Goal: Task Accomplishment & Management: Use online tool/utility

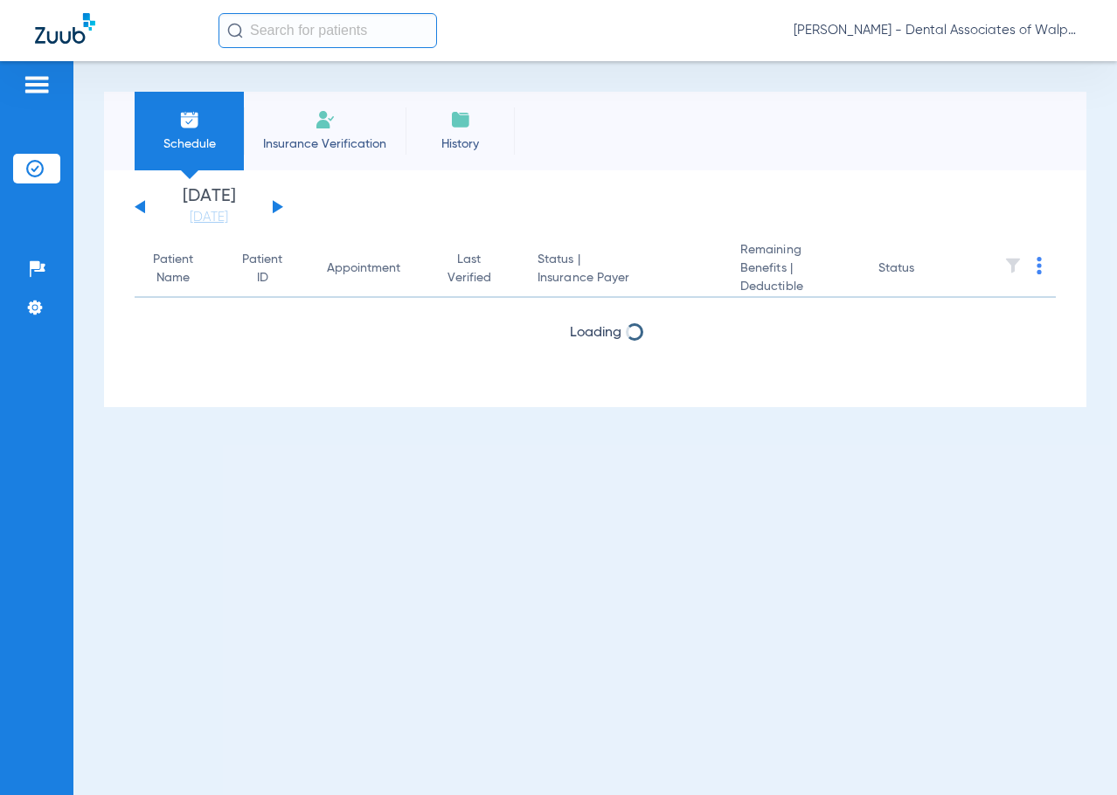
click at [273, 206] on button at bounding box center [278, 206] width 10 height 13
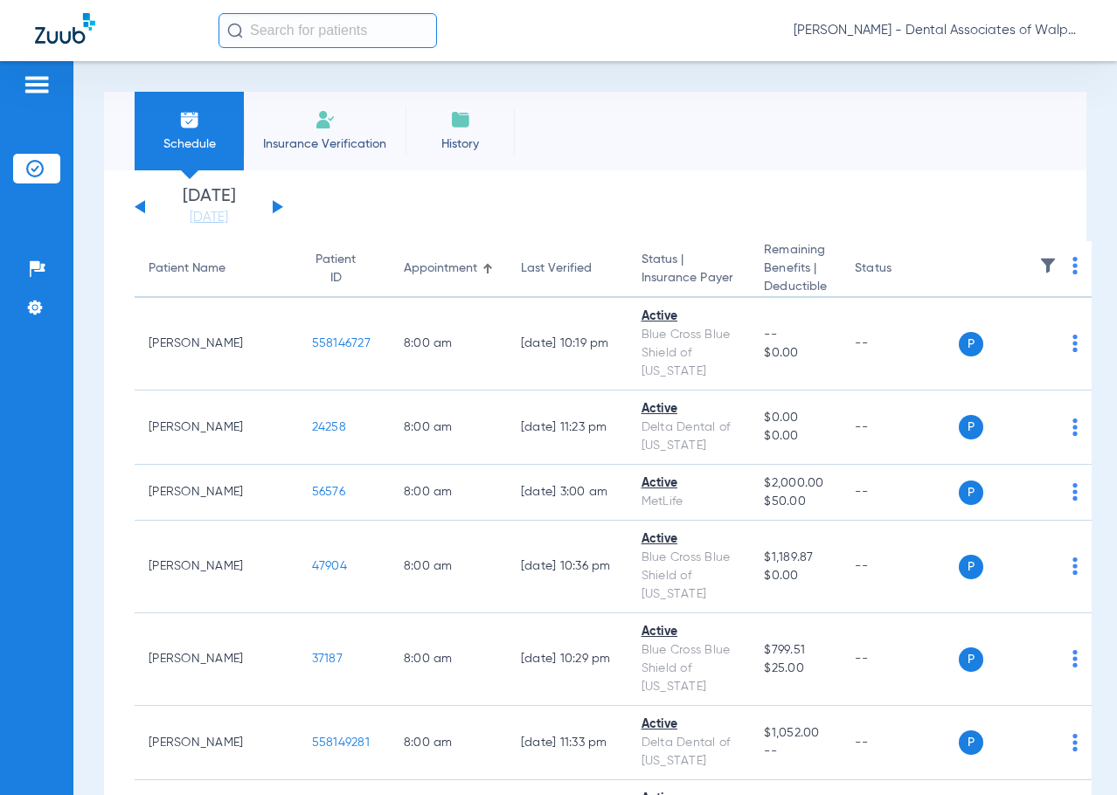
click at [260, 30] on input "text" at bounding box center [327, 30] width 218 height 35
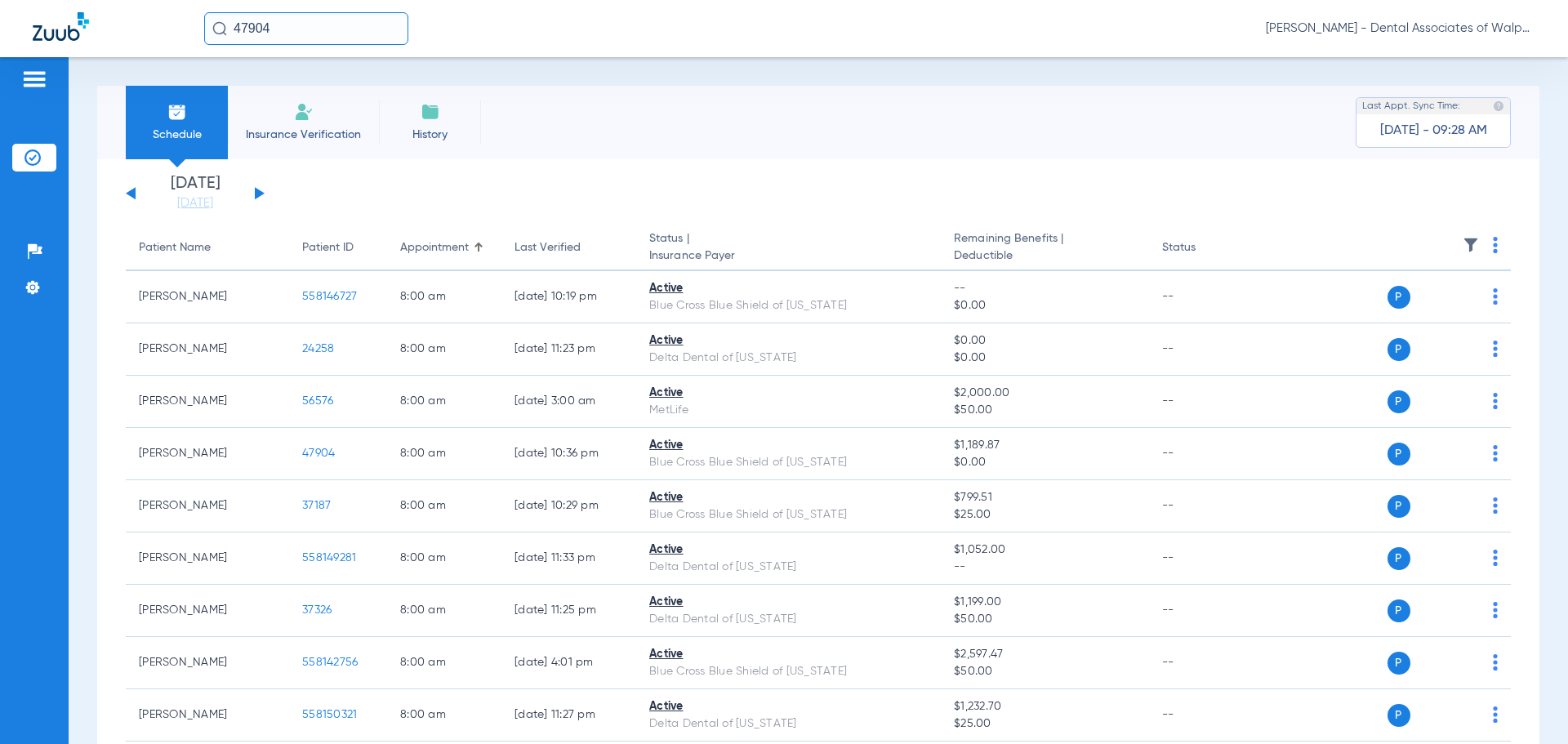
type input "47904"
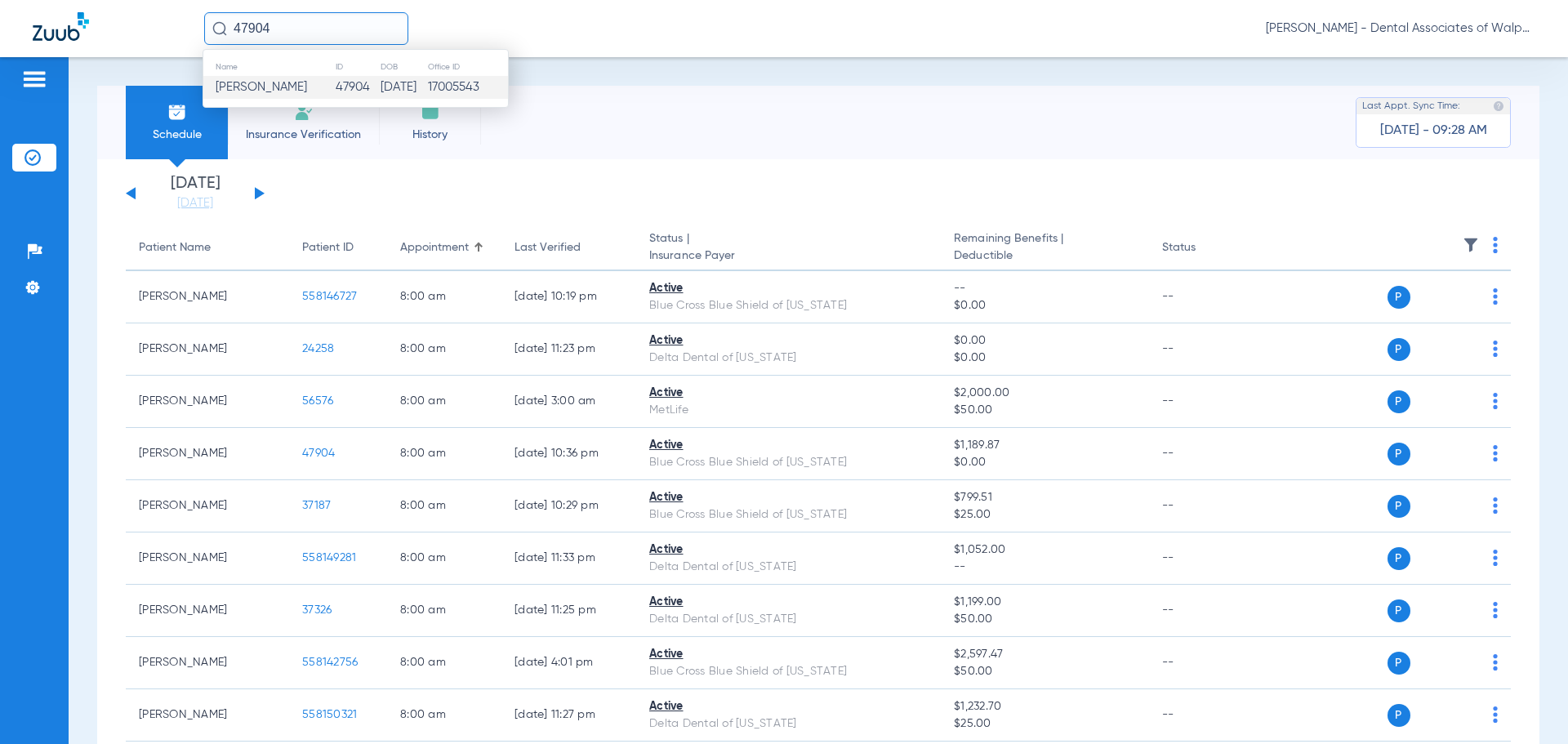
click at [285, 81] on span "[PERSON_NAME]" at bounding box center [262, 86] width 92 height 12
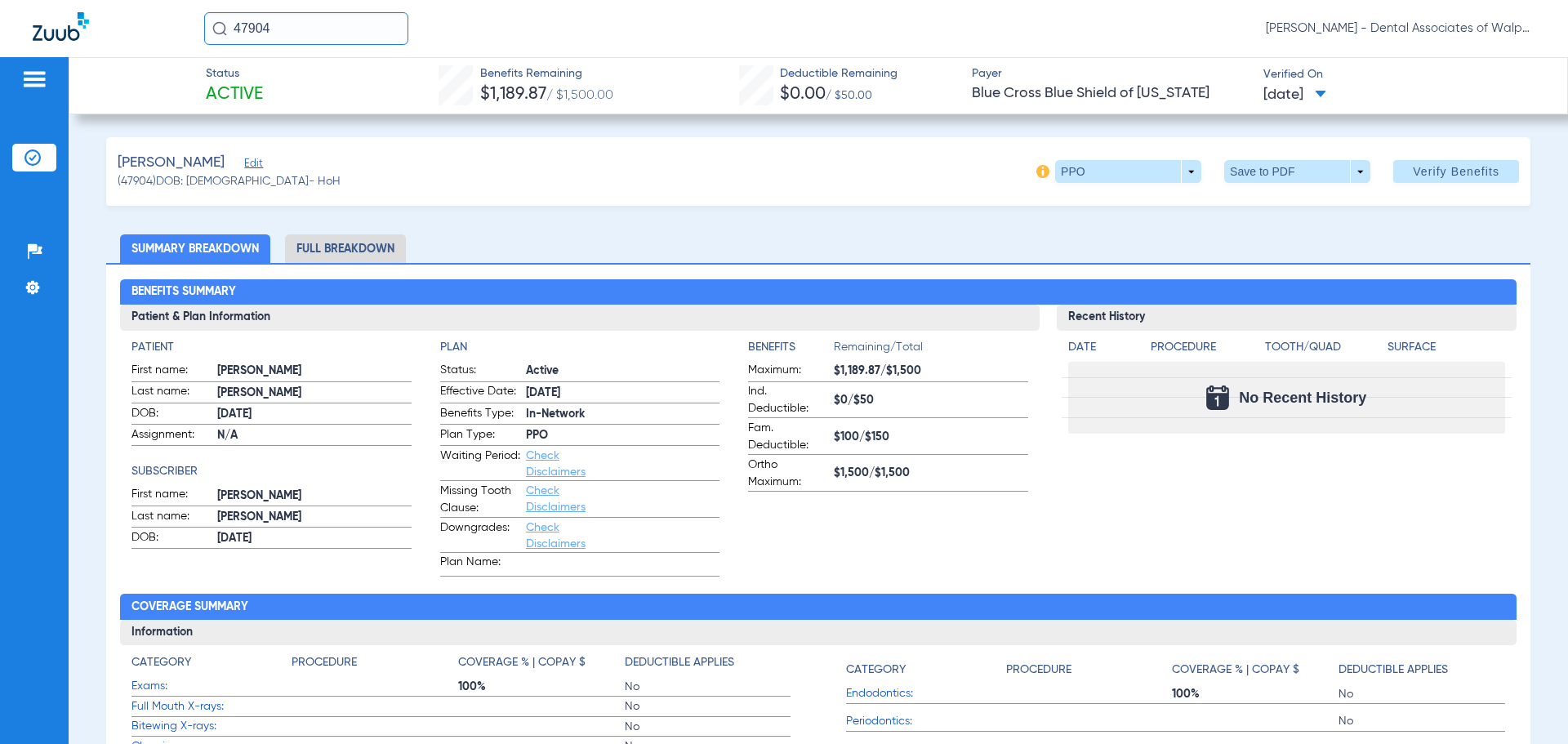
click at [189, 22] on div "47904 [PERSON_NAME] - Dental Associates of Walpole" at bounding box center [784, 28] width 1568 height 57
type input "49188"
click at [280, 88] on span "[PERSON_NAME]" at bounding box center [262, 86] width 92 height 12
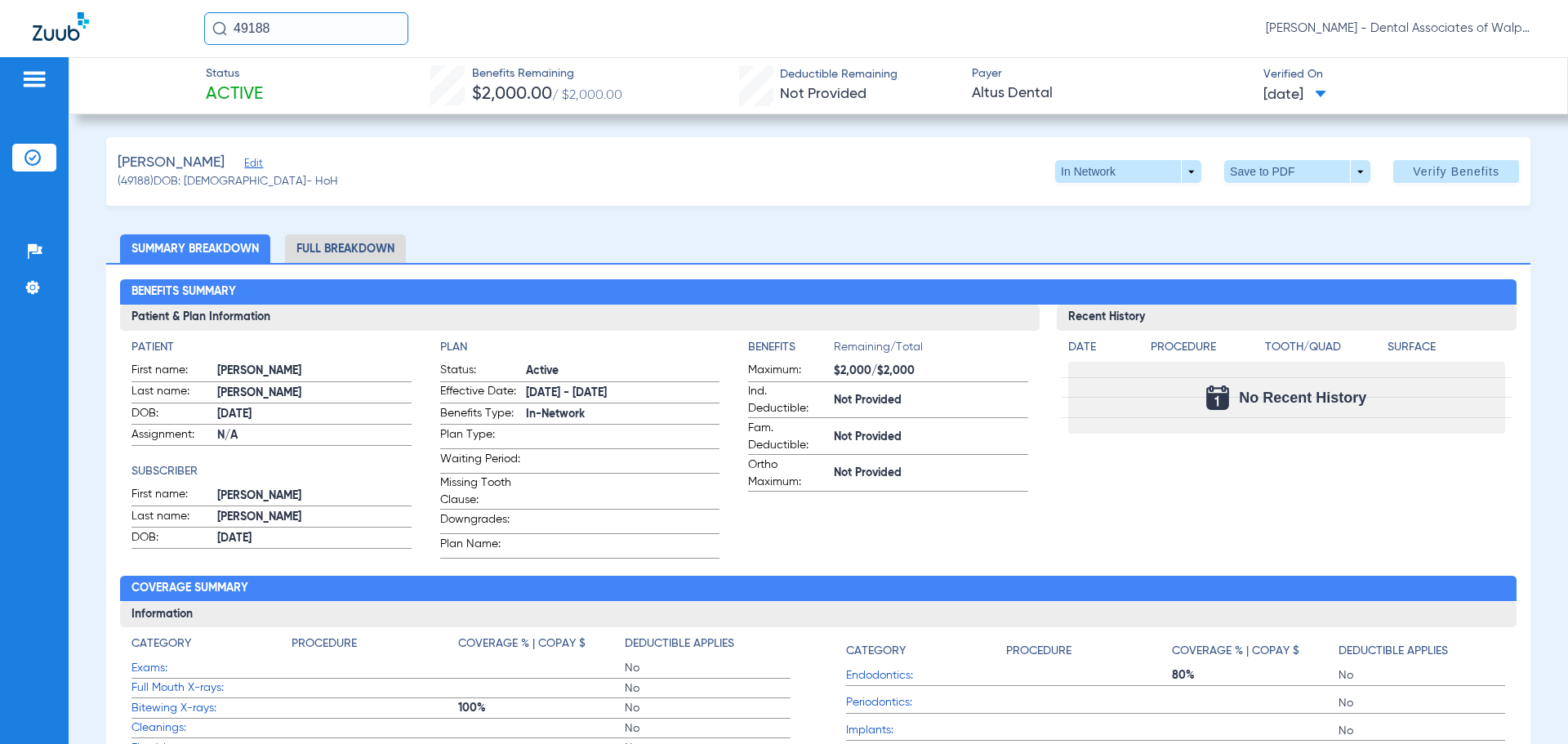
drag, startPoint x: 337, startPoint y: 28, endPoint x: 84, endPoint y: -24, distance: 258.3
click at [84, 0] on html "49188 [PERSON_NAME] - Dental Associates of Walpole Patients Insurance Verificat…" at bounding box center [784, 372] width 1568 height 744
type input "86919"
click at [261, 87] on span "[PERSON_NAME]" at bounding box center [262, 86] width 92 height 12
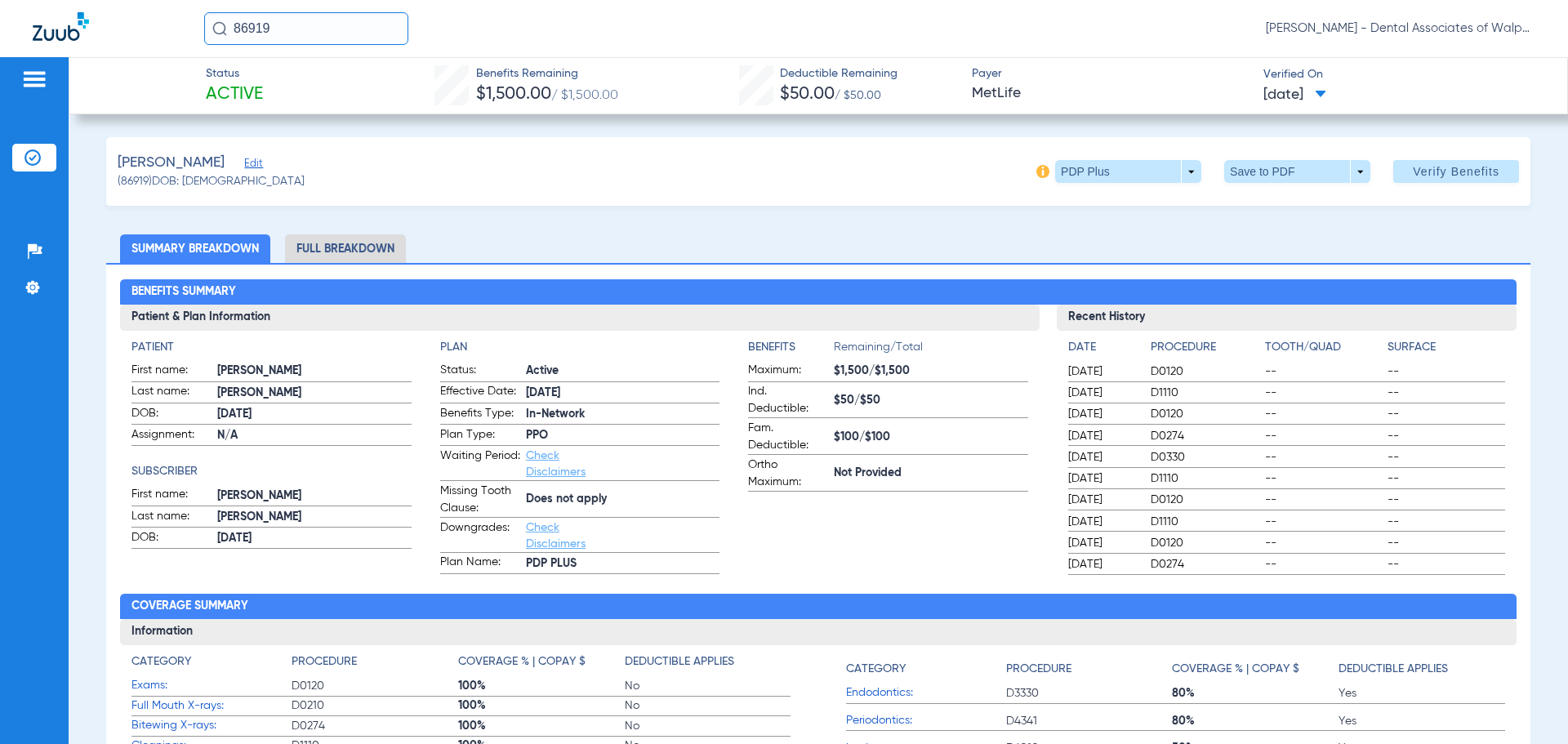
drag, startPoint x: 310, startPoint y: 33, endPoint x: 256, endPoint y: 8, distance: 59.5
click at [243, 16] on input "86919" at bounding box center [306, 28] width 204 height 33
type input "558149010"
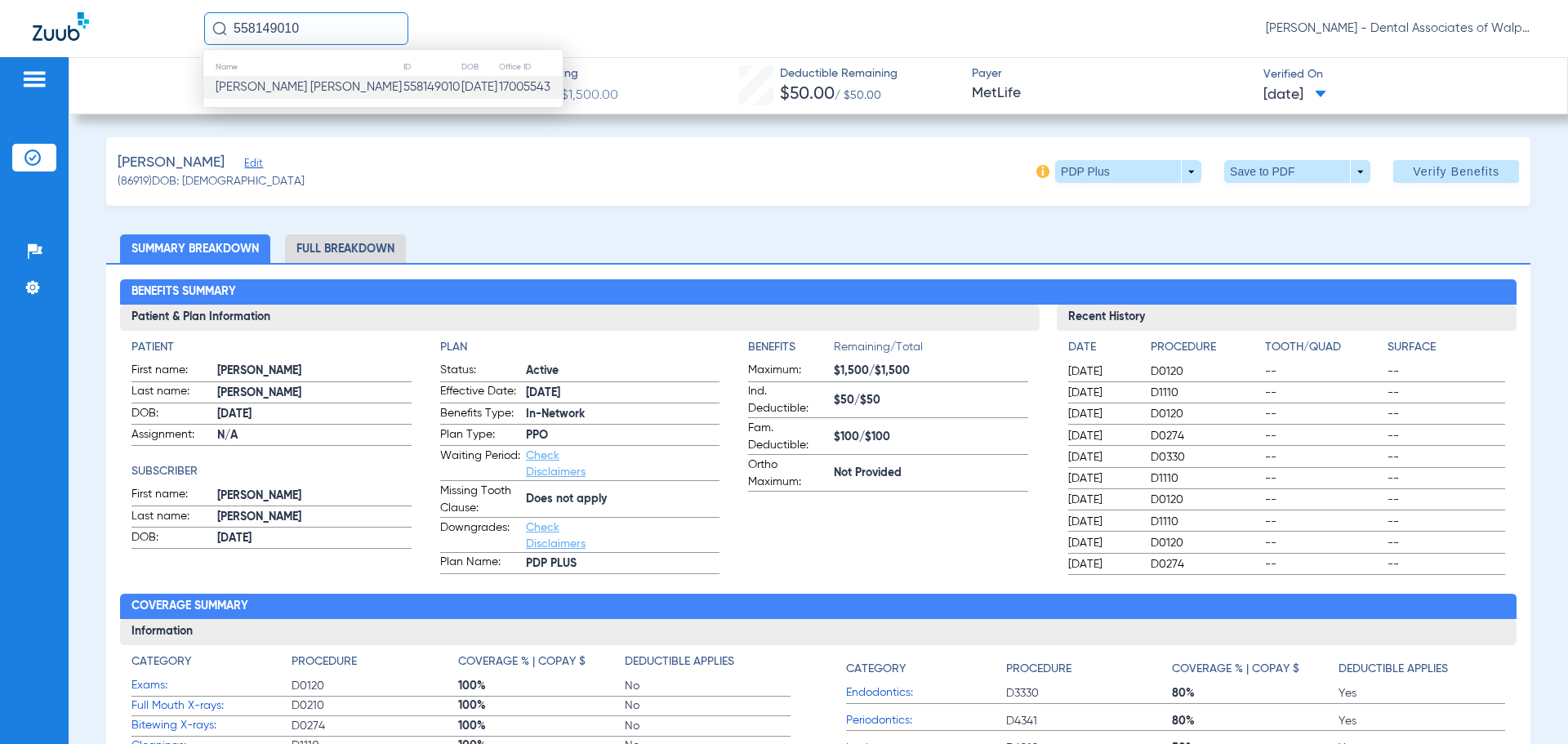
click at [288, 87] on span "[PERSON_NAME] [PERSON_NAME]" at bounding box center [309, 86] width 186 height 12
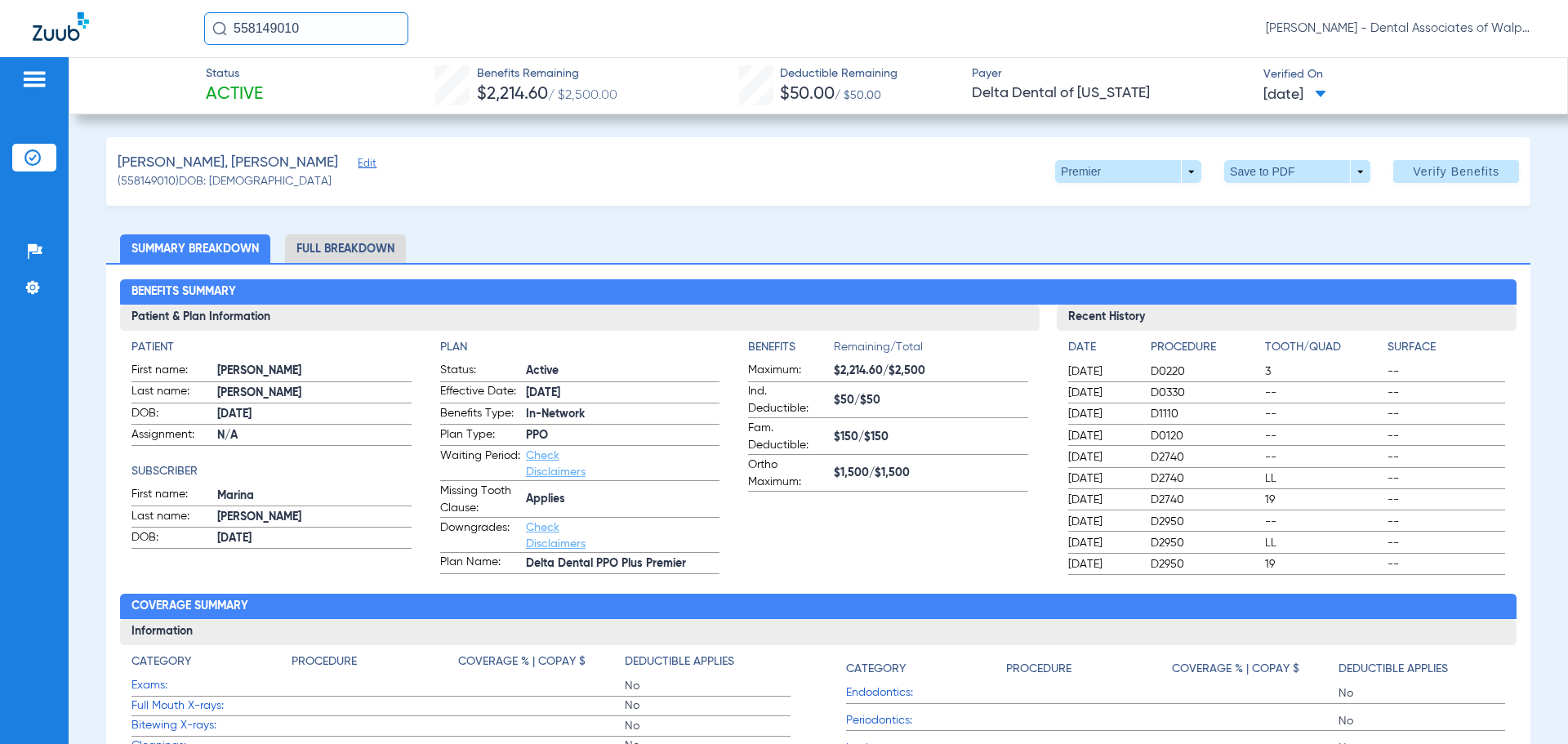
drag, startPoint x: 327, startPoint y: 33, endPoint x: 205, endPoint y: 10, distance: 124.1
click at [184, 16] on div "558149010 [PERSON_NAME] - Dental Associates of Walpole" at bounding box center [784, 28] width 1568 height 57
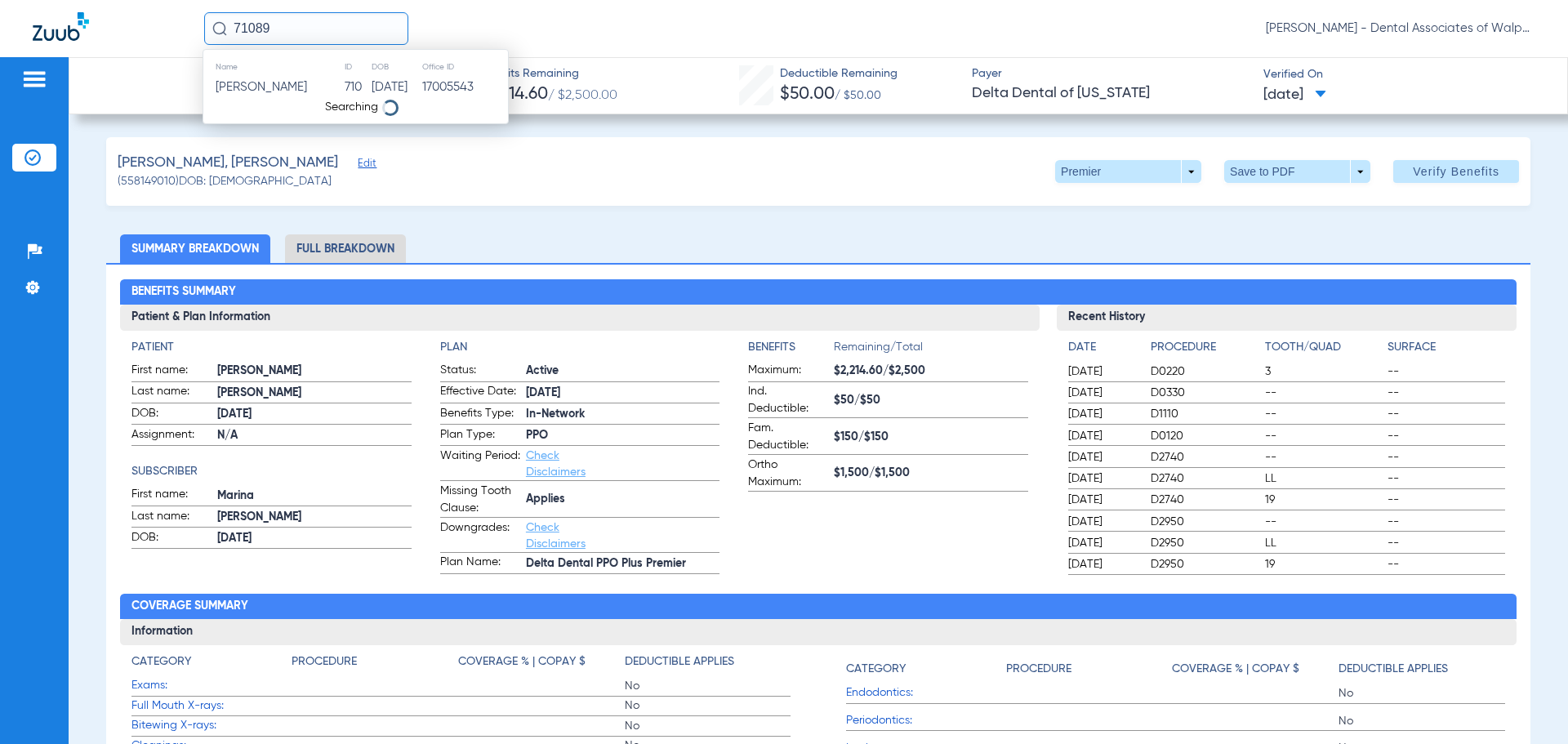
type input "71089"
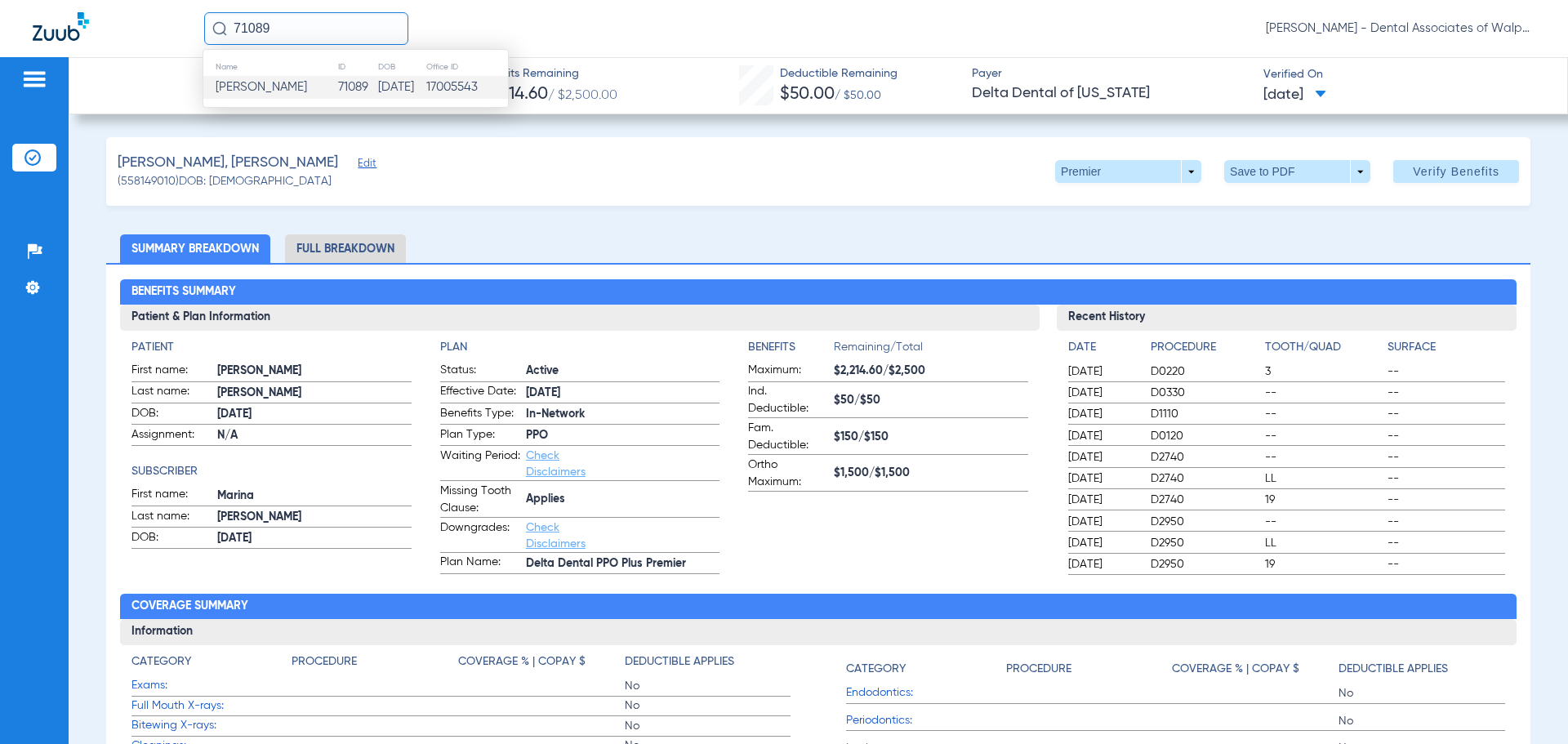
click at [277, 88] on span "[PERSON_NAME]" at bounding box center [262, 86] width 92 height 12
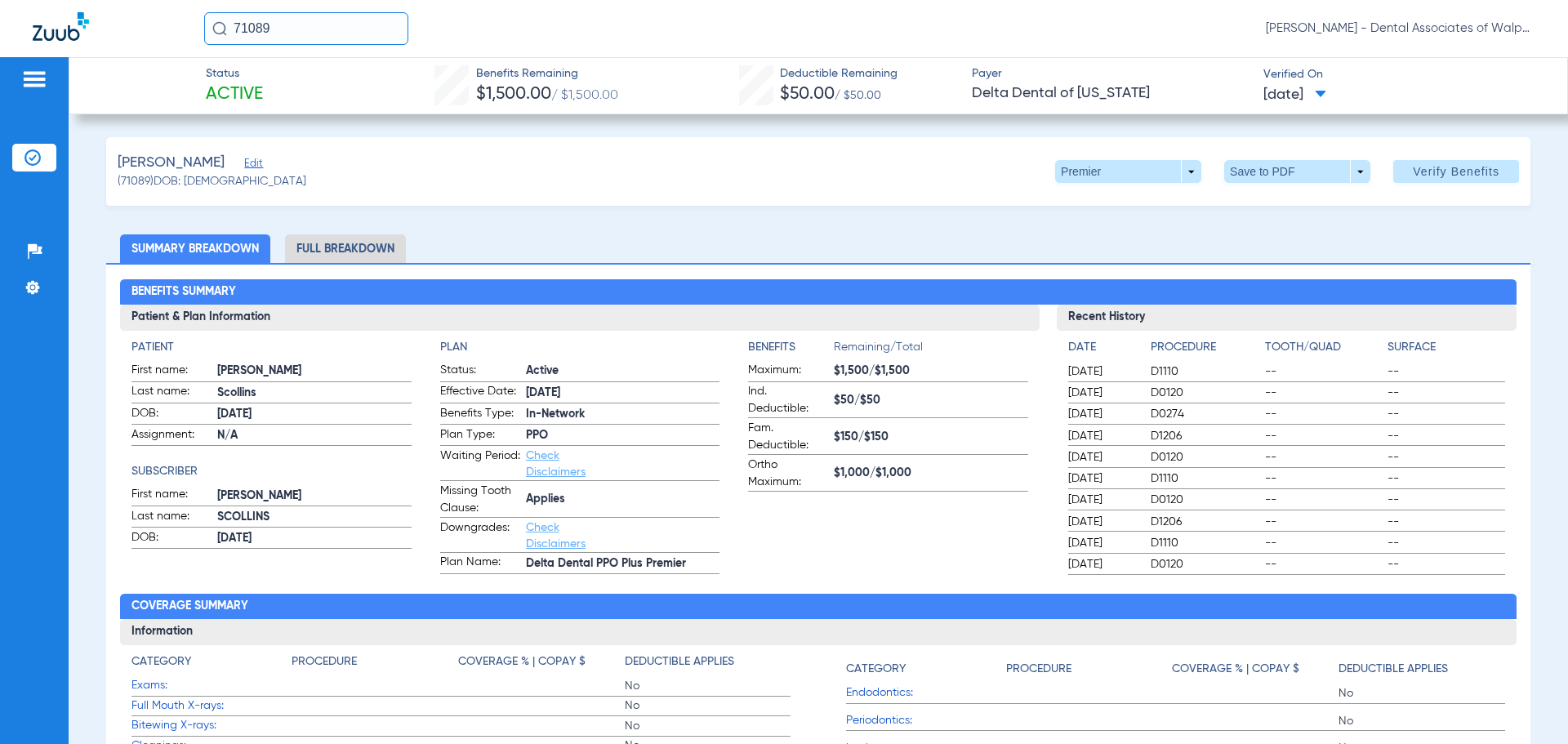
drag, startPoint x: 287, startPoint y: 28, endPoint x: 170, endPoint y: 15, distance: 117.7
click at [170, 15] on div "71089 [PERSON_NAME] - Dental Associates of Walpole" at bounding box center [784, 28] width 1568 height 57
click at [244, 30] on input "text" at bounding box center [306, 28] width 204 height 33
click at [343, 34] on input "text" at bounding box center [306, 28] width 204 height 33
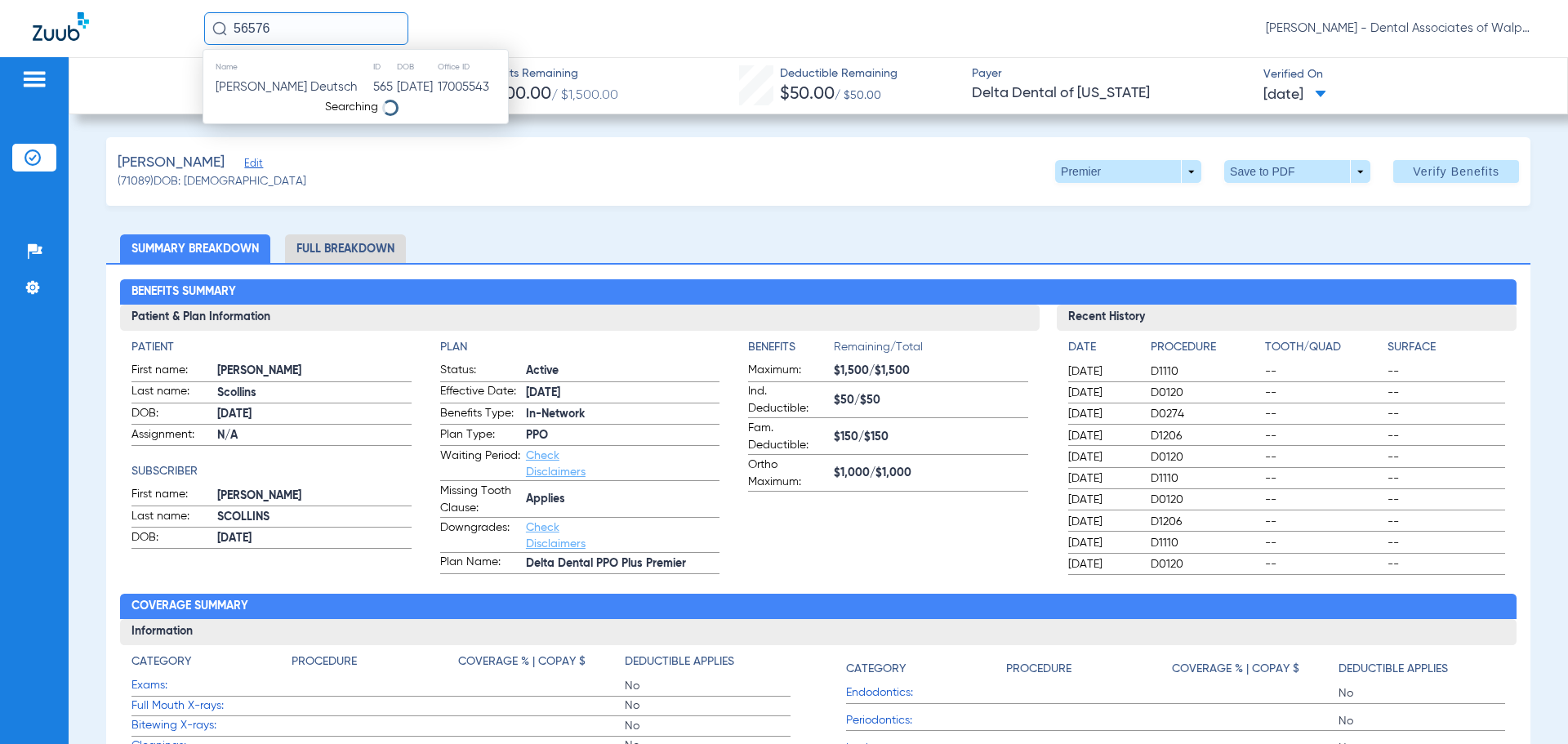
type input "56576"
click at [272, 93] on span "[PERSON_NAME]" at bounding box center [262, 86] width 92 height 12
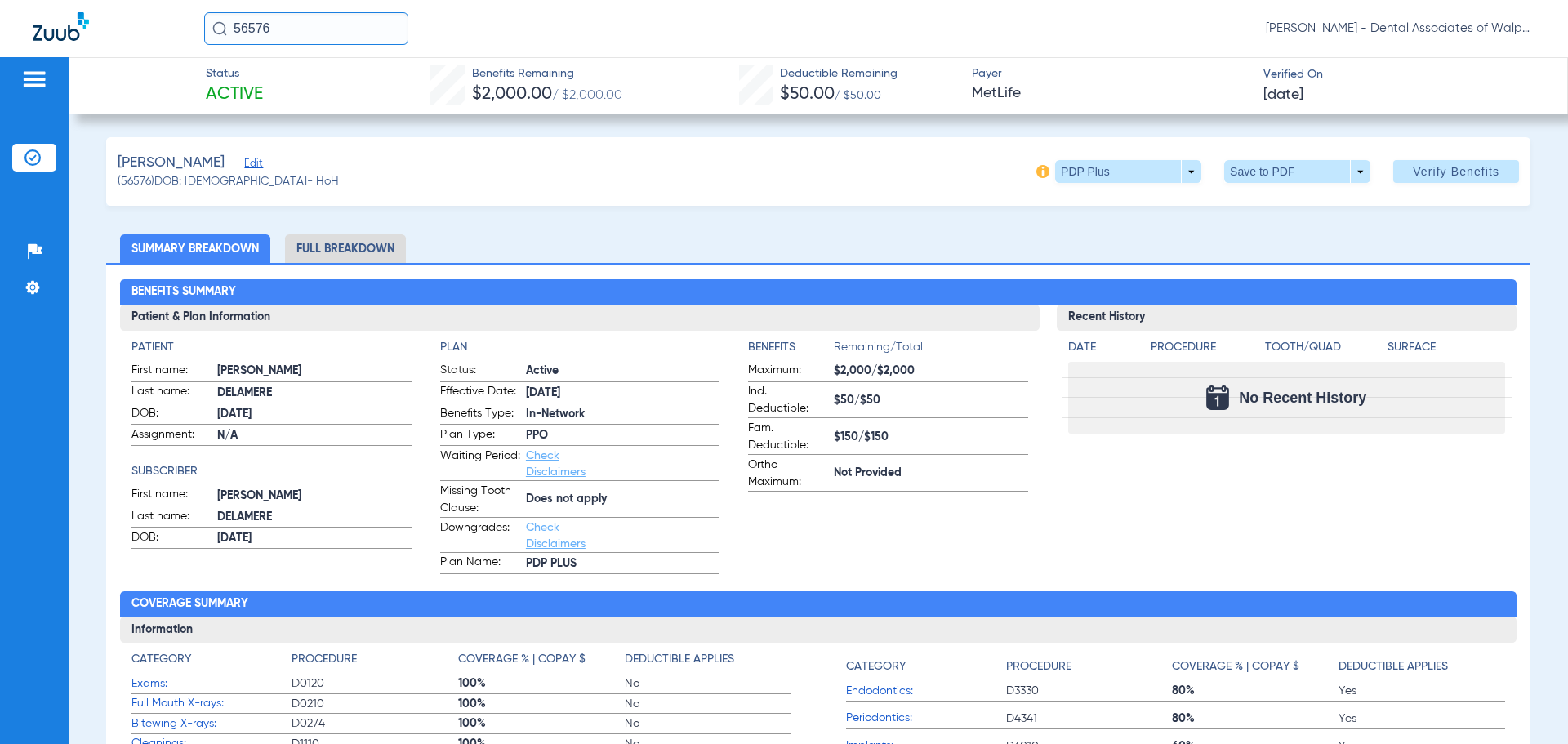
drag, startPoint x: 321, startPoint y: 29, endPoint x: 159, endPoint y: 23, distance: 162.1
click at [159, 23] on div "56576 [PERSON_NAME] - Dental Associates of Walpole" at bounding box center [784, 28] width 1568 height 57
type input "25320"
click at [253, 90] on span "[PERSON_NAME]" at bounding box center [262, 86] width 92 height 12
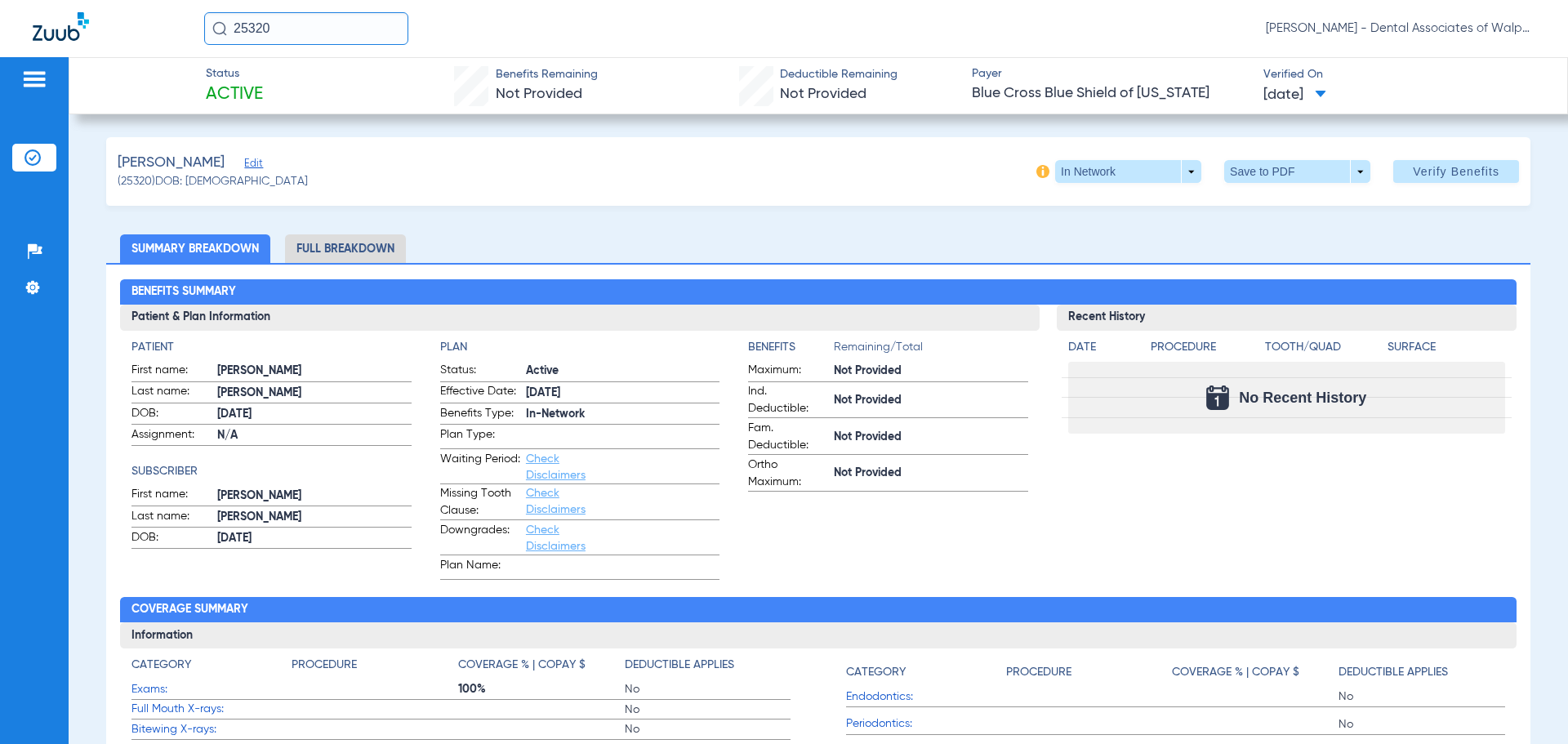
drag, startPoint x: 280, startPoint y: 28, endPoint x: 1, endPoint y: -7, distance: 281.2
click at [1, 0] on html "25320 [PERSON_NAME] - Dental Associates of Walpole Patients Insurance Verificat…" at bounding box center [784, 372] width 1568 height 744
type input "9638"
click at [270, 87] on span "[PERSON_NAME]" at bounding box center [262, 86] width 92 height 12
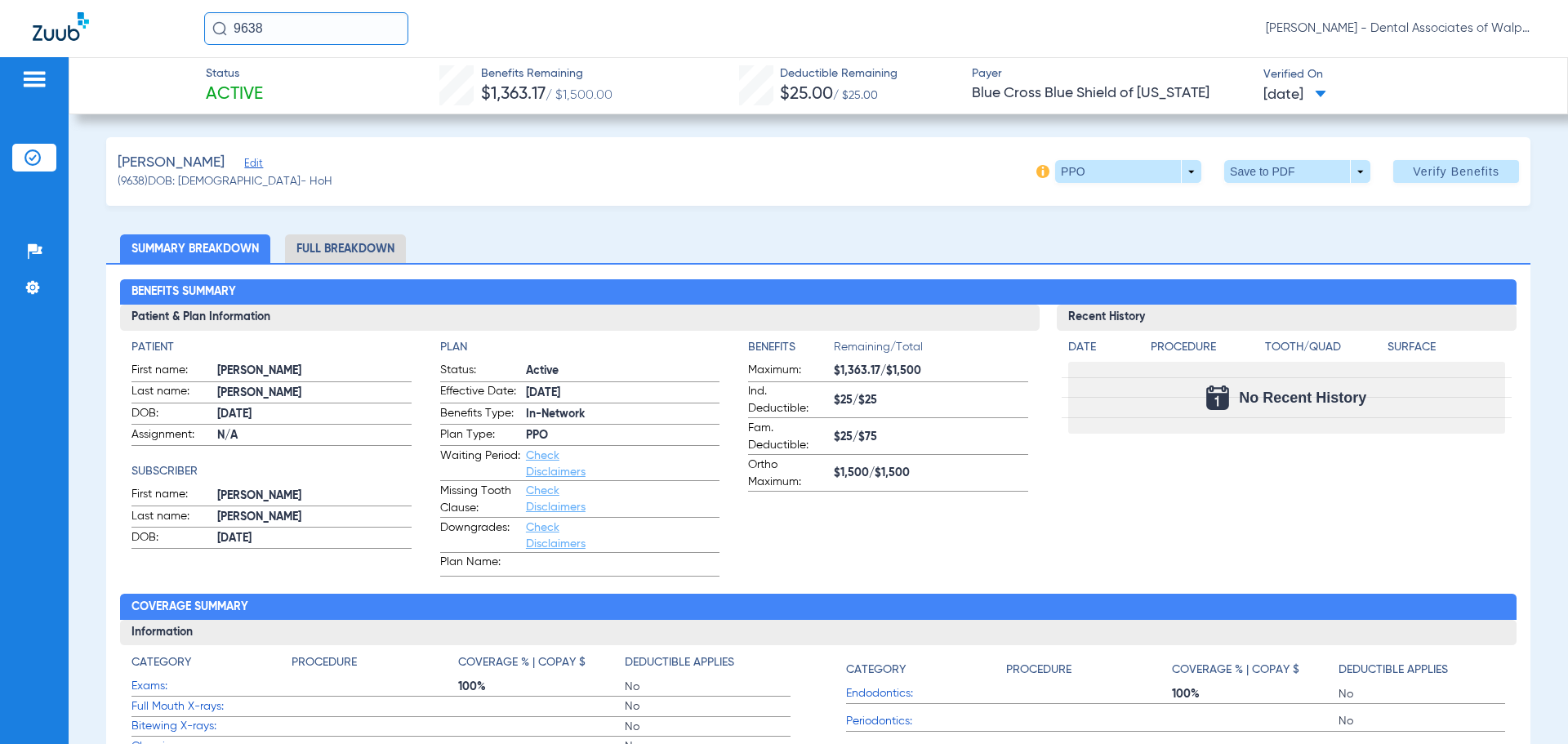
drag, startPoint x: 250, startPoint y: 23, endPoint x: 169, endPoint y: 12, distance: 81.7
click at [169, 12] on div "9638 [PERSON_NAME] - Dental Associates of Walpole" at bounding box center [784, 28] width 1568 height 57
click at [252, 88] on span "[PERSON_NAME]" at bounding box center [262, 86] width 92 height 12
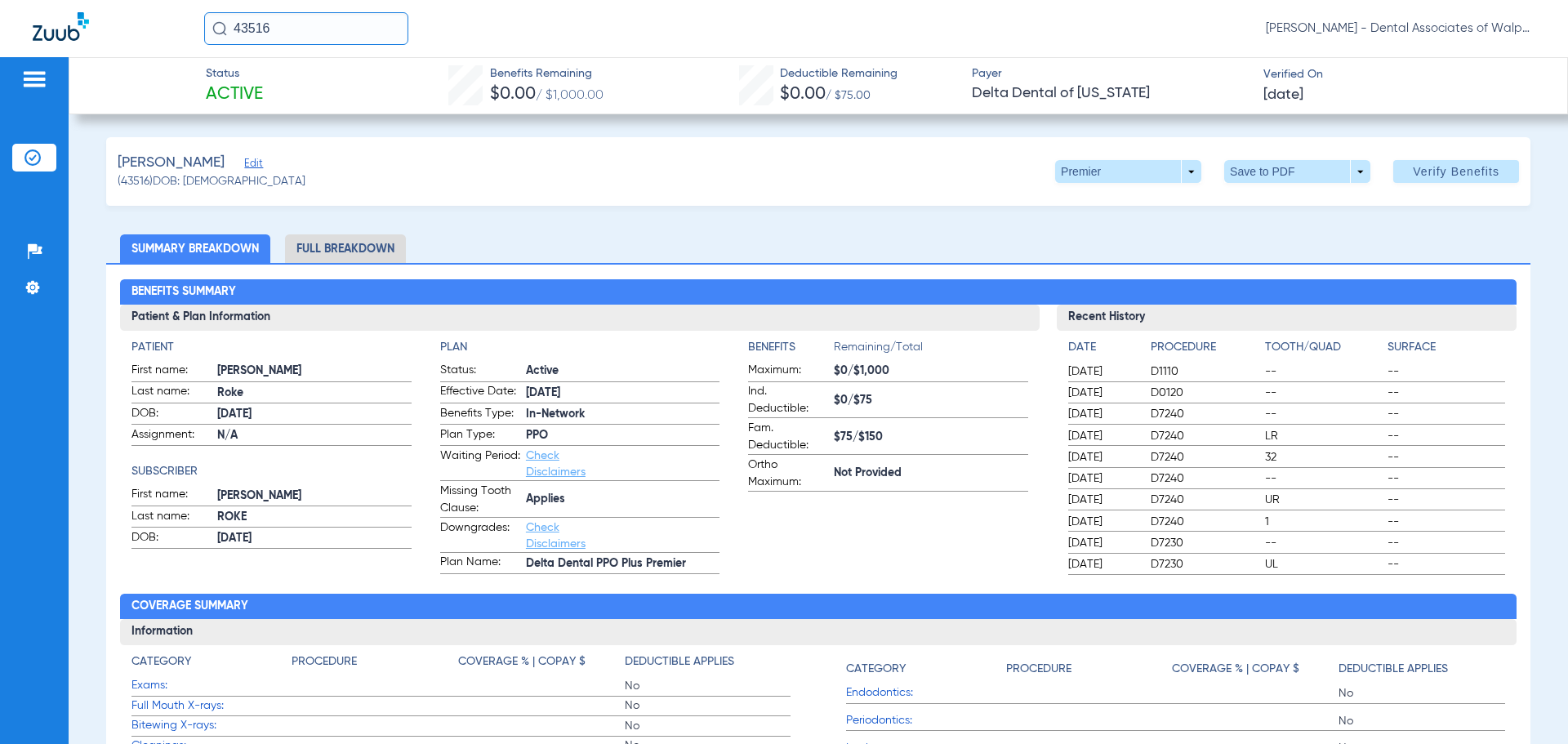
click at [309, 36] on input "43516" at bounding box center [306, 28] width 204 height 33
type input "34138"
click at [263, 86] on span "[PERSON_NAME]" at bounding box center [262, 86] width 92 height 12
drag, startPoint x: 88, startPoint y: 48, endPoint x: 70, endPoint y: 47, distance: 18.0
click at [70, 47] on div "34138 [PERSON_NAME] - Dental Associates of Walpole" at bounding box center [784, 28] width 1568 height 57
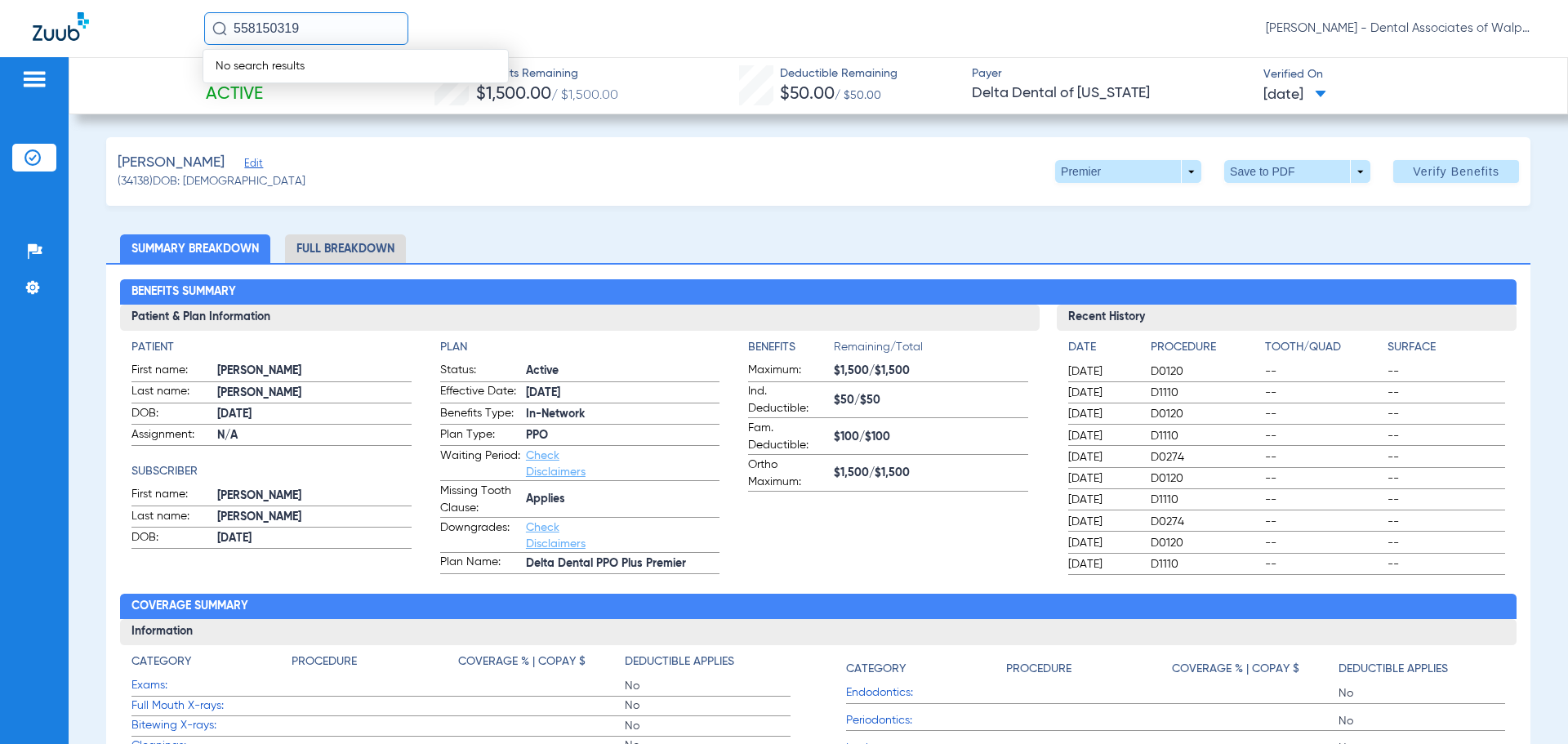
type input "558150319"
click at [265, 84] on span "[PERSON_NAME]" at bounding box center [262, 86] width 92 height 12
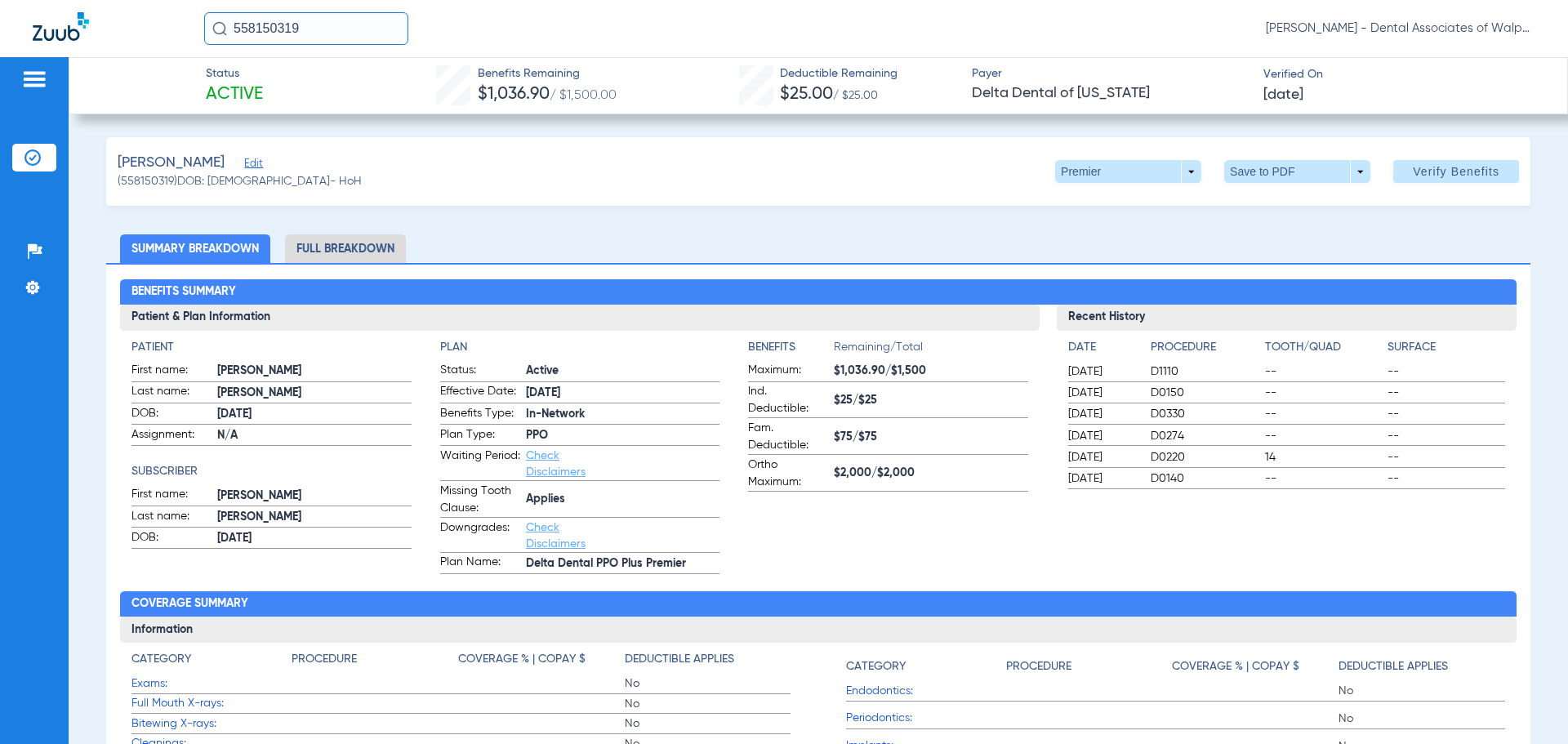
drag, startPoint x: 323, startPoint y: 29, endPoint x: 31, endPoint y: -3, distance: 293.7
click at [31, 0] on html "558150319 [PERSON_NAME] - Dental Associates of Walpole Patients Insurance Verif…" at bounding box center [784, 372] width 1568 height 744
type input "53113"
click at [270, 83] on span "[PERSON_NAME]" at bounding box center [262, 86] width 92 height 12
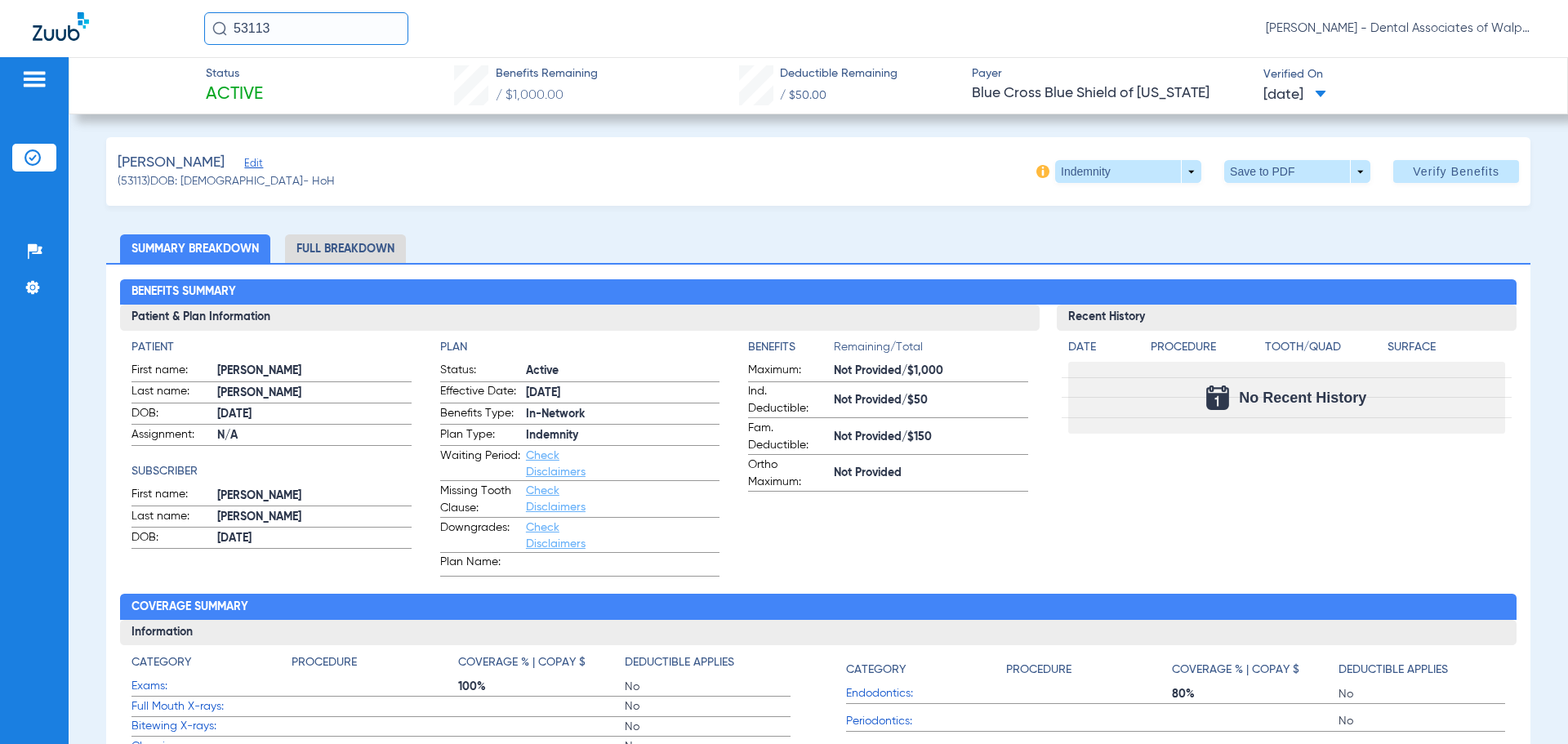
drag, startPoint x: 271, startPoint y: 21, endPoint x: 150, endPoint y: 27, distance: 121.1
click at [141, 27] on div "53113 [PERSON_NAME] - Dental Associates of Walpole" at bounding box center [784, 28] width 1568 height 57
type input "9683"
click at [264, 87] on span "[PERSON_NAME]" at bounding box center [262, 86] width 92 height 12
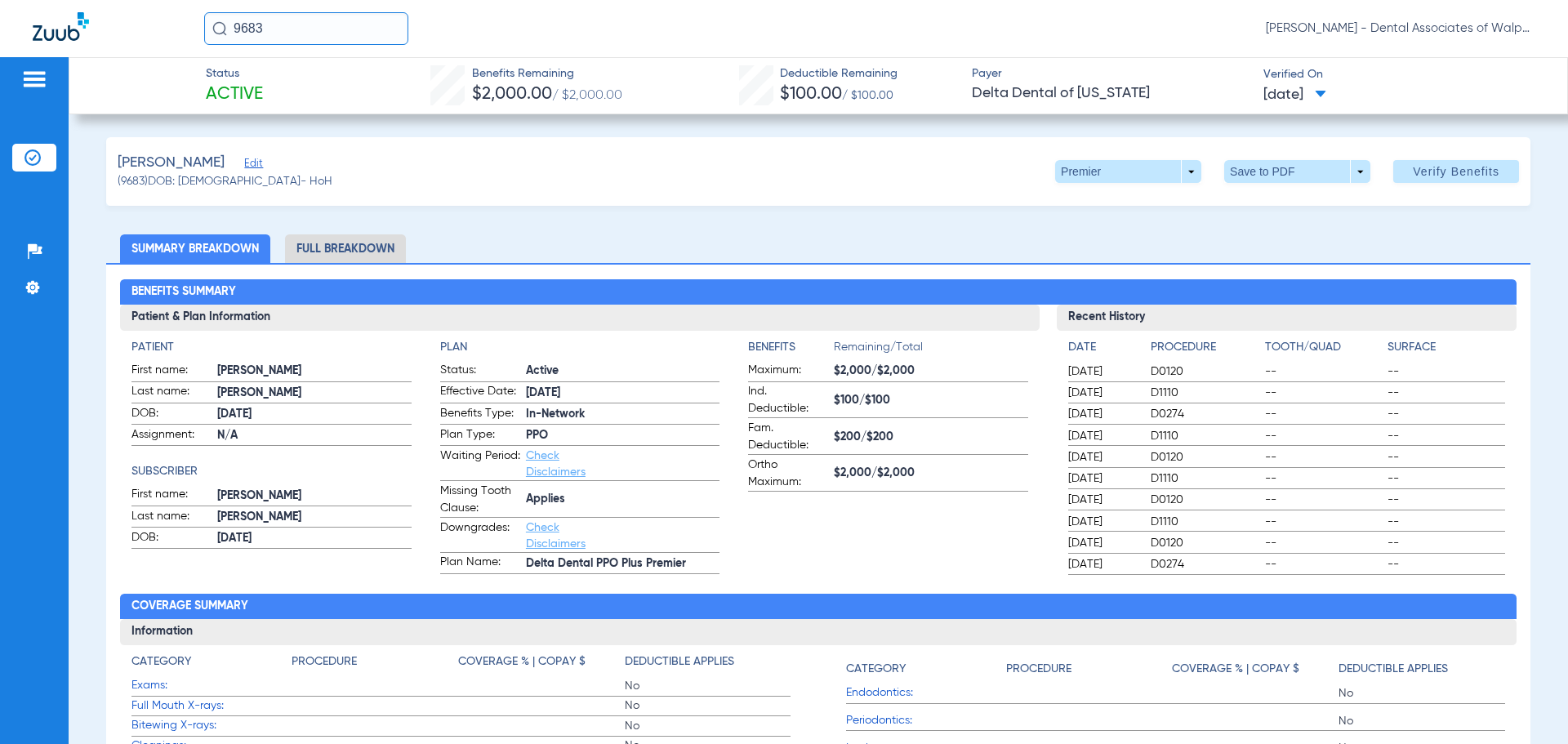
drag, startPoint x: 278, startPoint y: 31, endPoint x: 210, endPoint y: 31, distance: 68.0
click at [210, 31] on input "9683" at bounding box center [306, 28] width 204 height 33
type input "65950"
click at [267, 88] on span "[PERSON_NAME]" at bounding box center [262, 86] width 92 height 12
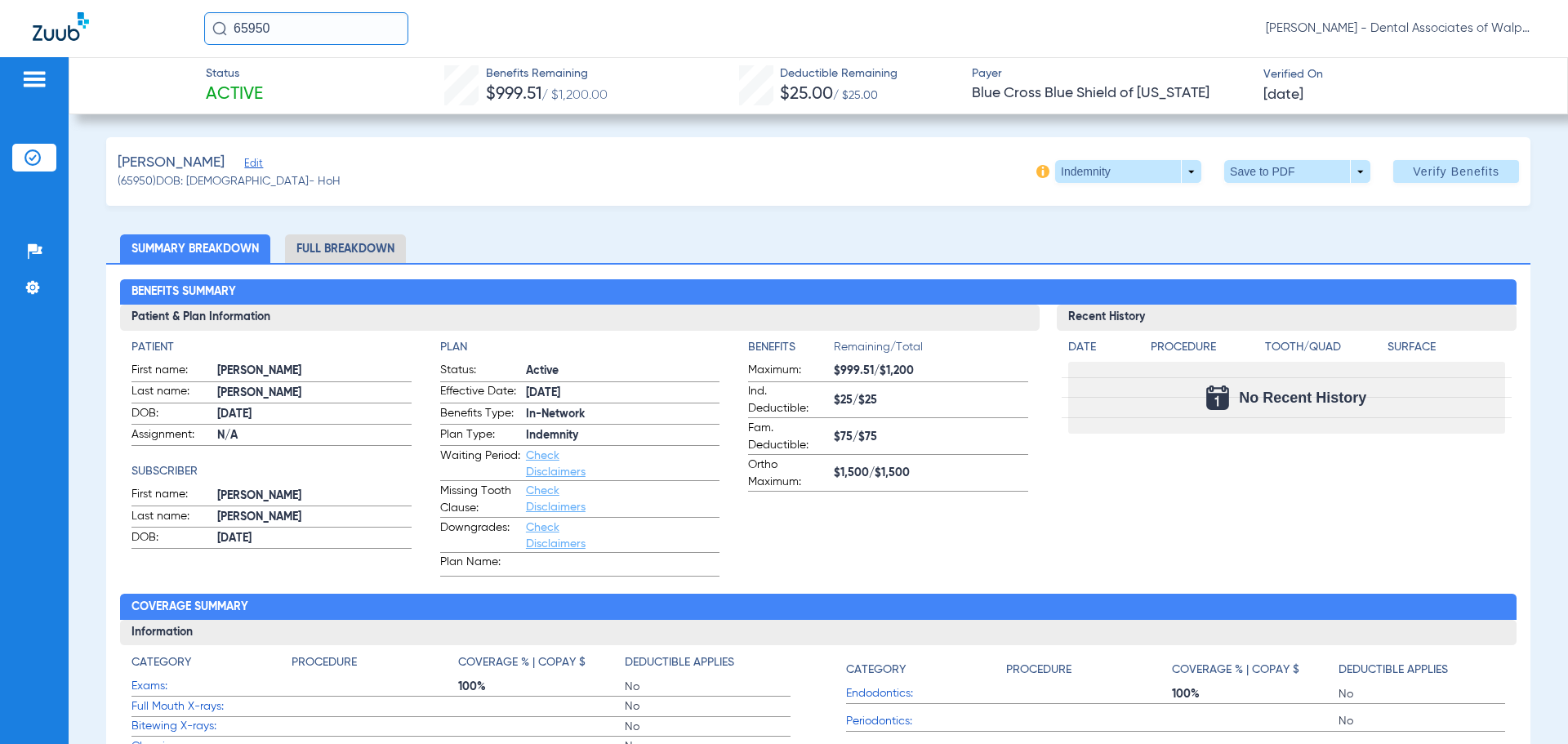
drag, startPoint x: 311, startPoint y: 37, endPoint x: 102, endPoint y: -3, distance: 212.8
click at [102, 0] on html "65950 [PERSON_NAME] - Dental Associates of Walpole Patients Insurance Verificat…" at bounding box center [784, 372] width 1568 height 744
click at [249, 93] on span "[PERSON_NAME]" at bounding box center [262, 86] width 92 height 12
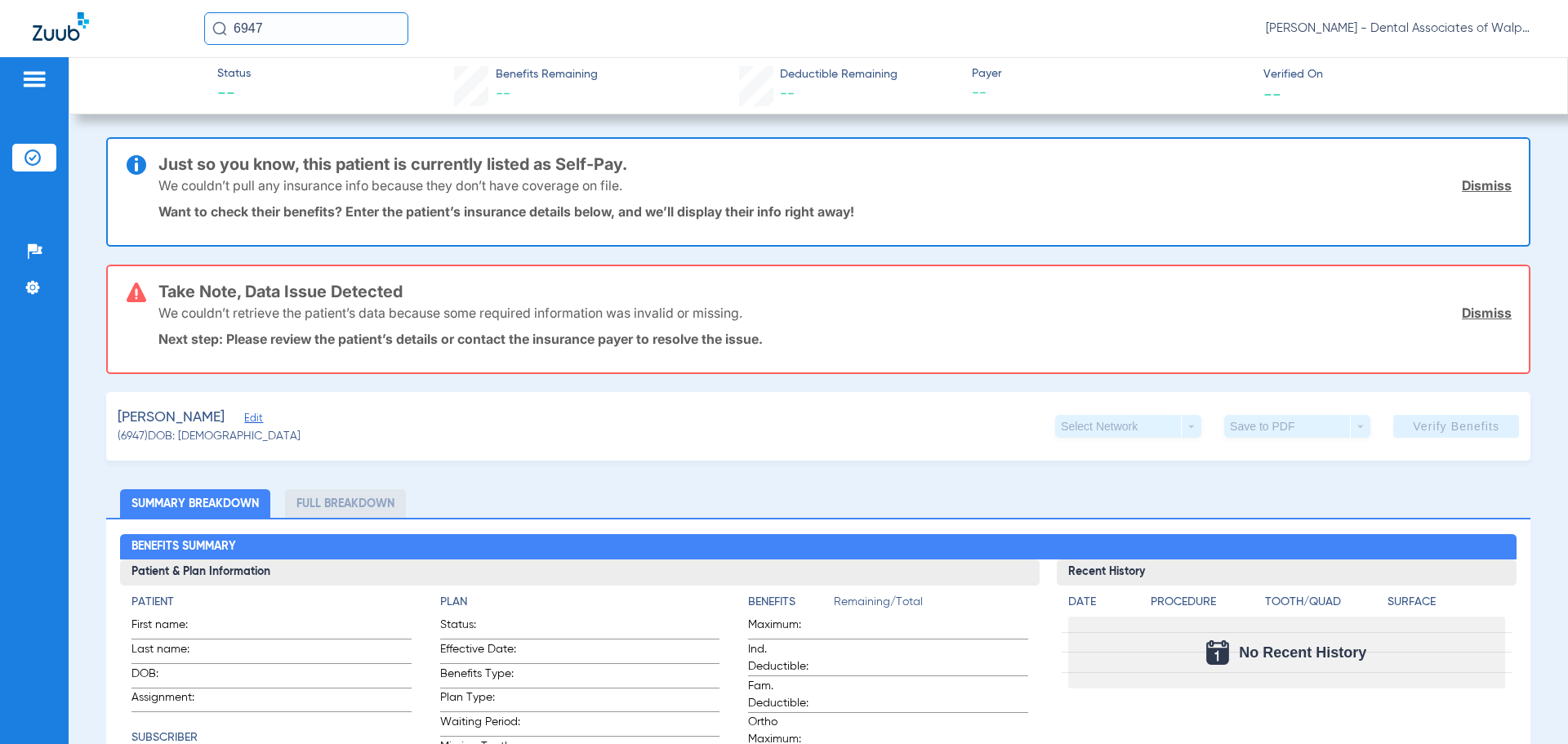
drag, startPoint x: 270, startPoint y: 22, endPoint x: 223, endPoint y: 27, distance: 47.3
click at [223, 27] on div "6947" at bounding box center [306, 28] width 204 height 33
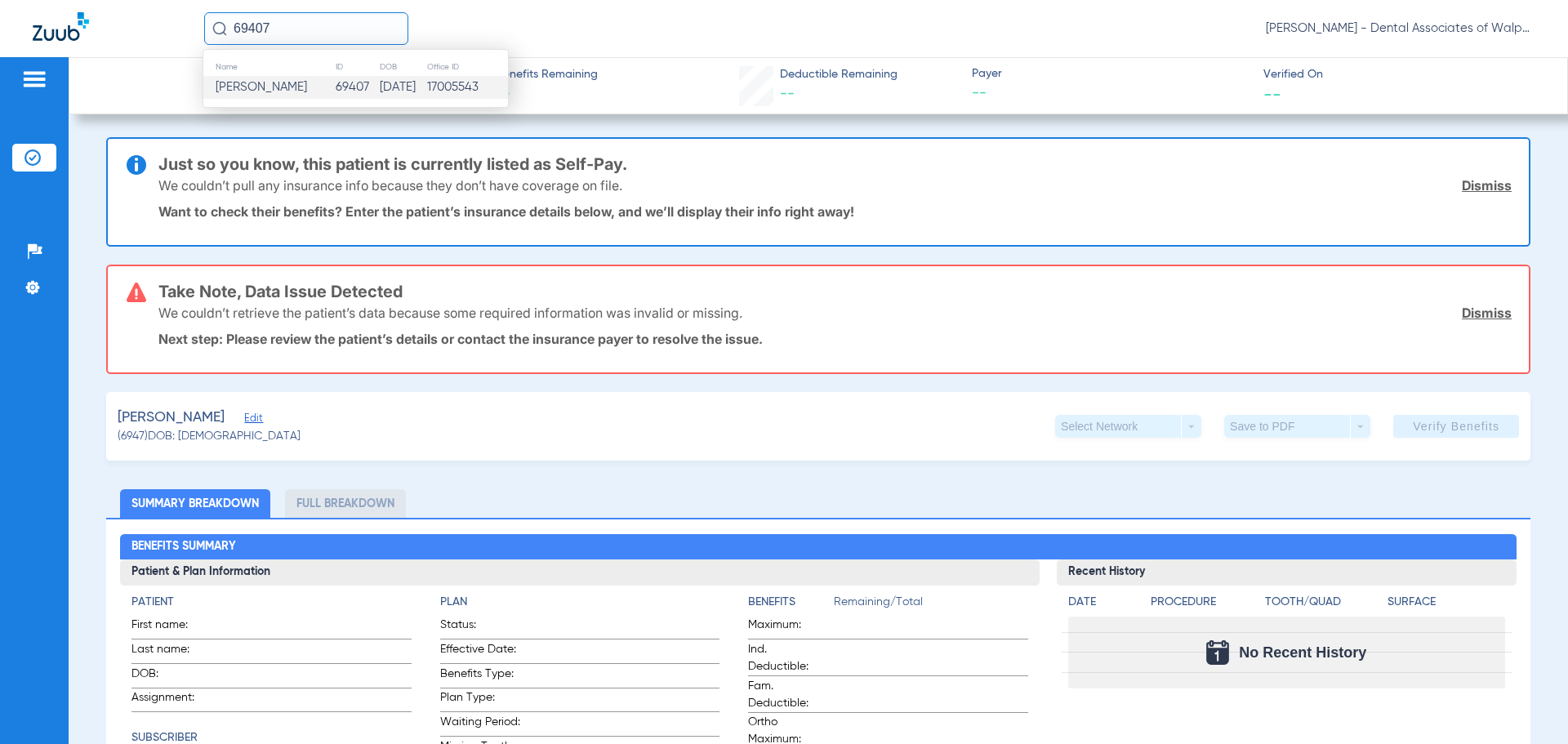
click at [255, 89] on span "[PERSON_NAME]" at bounding box center [262, 86] width 92 height 12
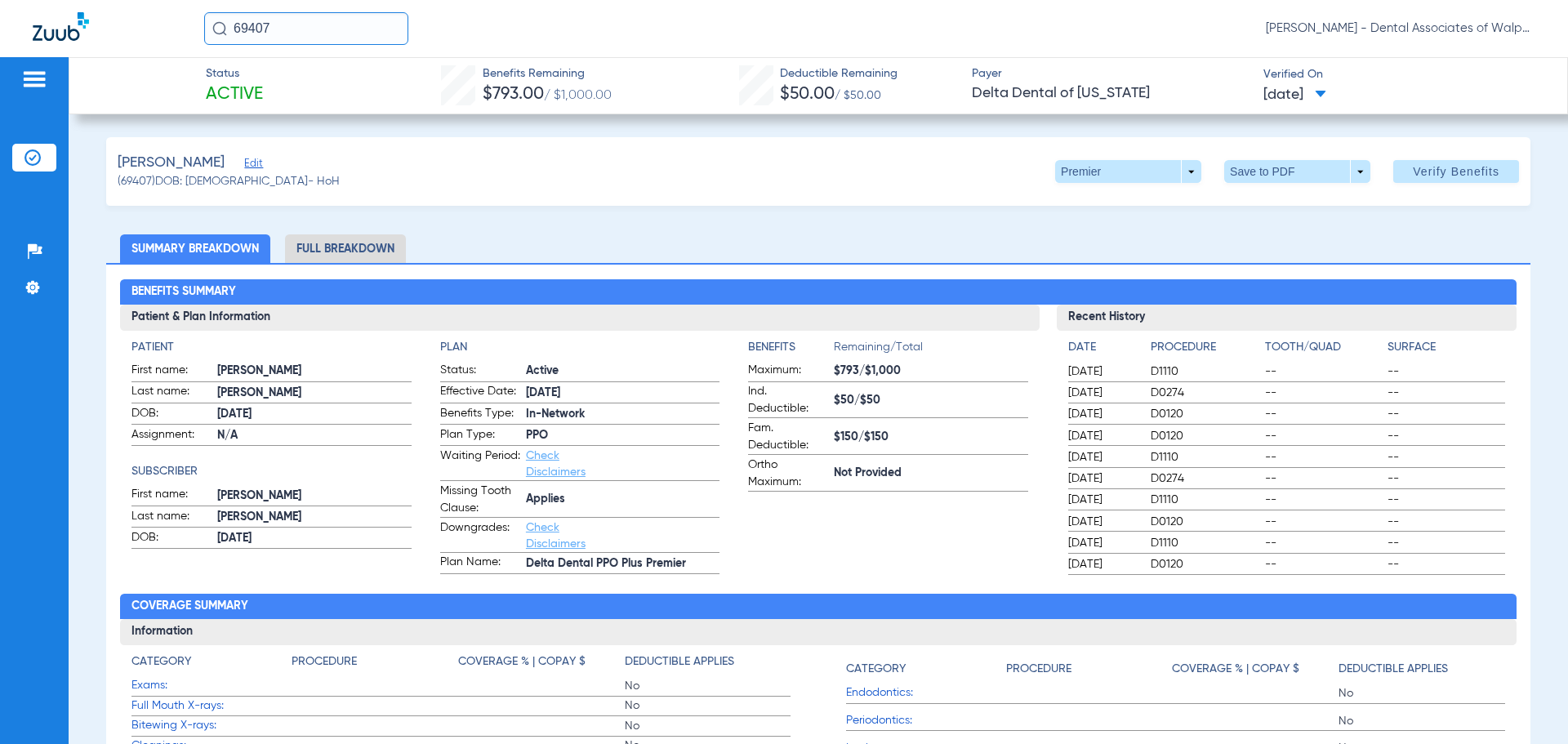
drag, startPoint x: 280, startPoint y: 29, endPoint x: 170, endPoint y: 6, distance: 112.4
click at [170, 6] on div "69407 [PERSON_NAME] - Dental Associates of Walpole" at bounding box center [784, 28] width 1568 height 57
type input "76694"
click at [307, 26] on input "76694" at bounding box center [306, 28] width 204 height 33
click at [255, 90] on span "[PERSON_NAME]" at bounding box center [262, 86] width 92 height 12
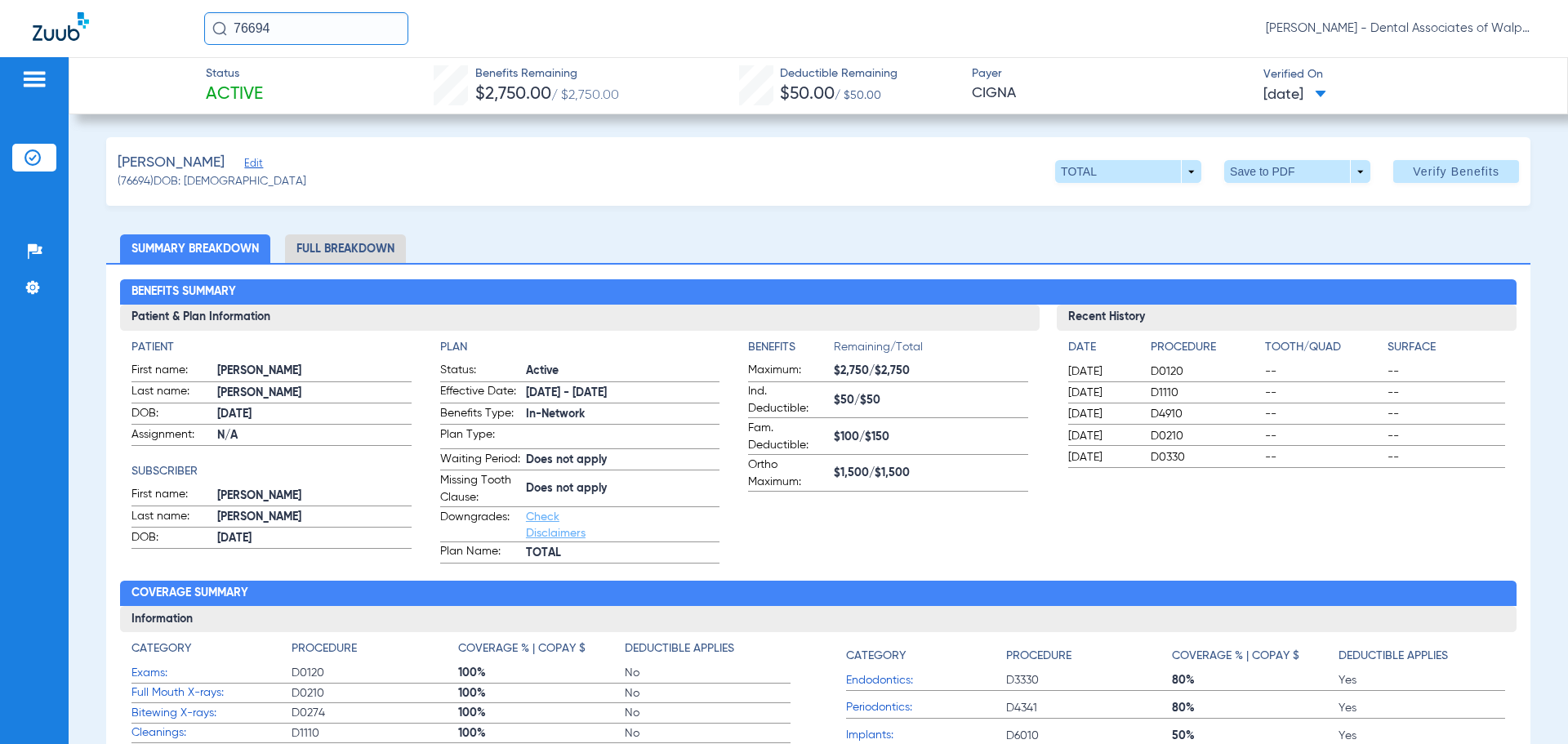
drag, startPoint x: 264, startPoint y: 36, endPoint x: 221, endPoint y: 26, distance: 44.1
click at [144, 21] on div "76694 [PERSON_NAME] - Dental Associates of Walpole" at bounding box center [784, 28] width 1568 height 57
drag, startPoint x: 295, startPoint y: 33, endPoint x: 180, endPoint y: 20, distance: 115.7
click at [180, 20] on div "76694 [PERSON_NAME] - Dental Associates of Walpole" at bounding box center [784, 28] width 1568 height 57
type input "74267"
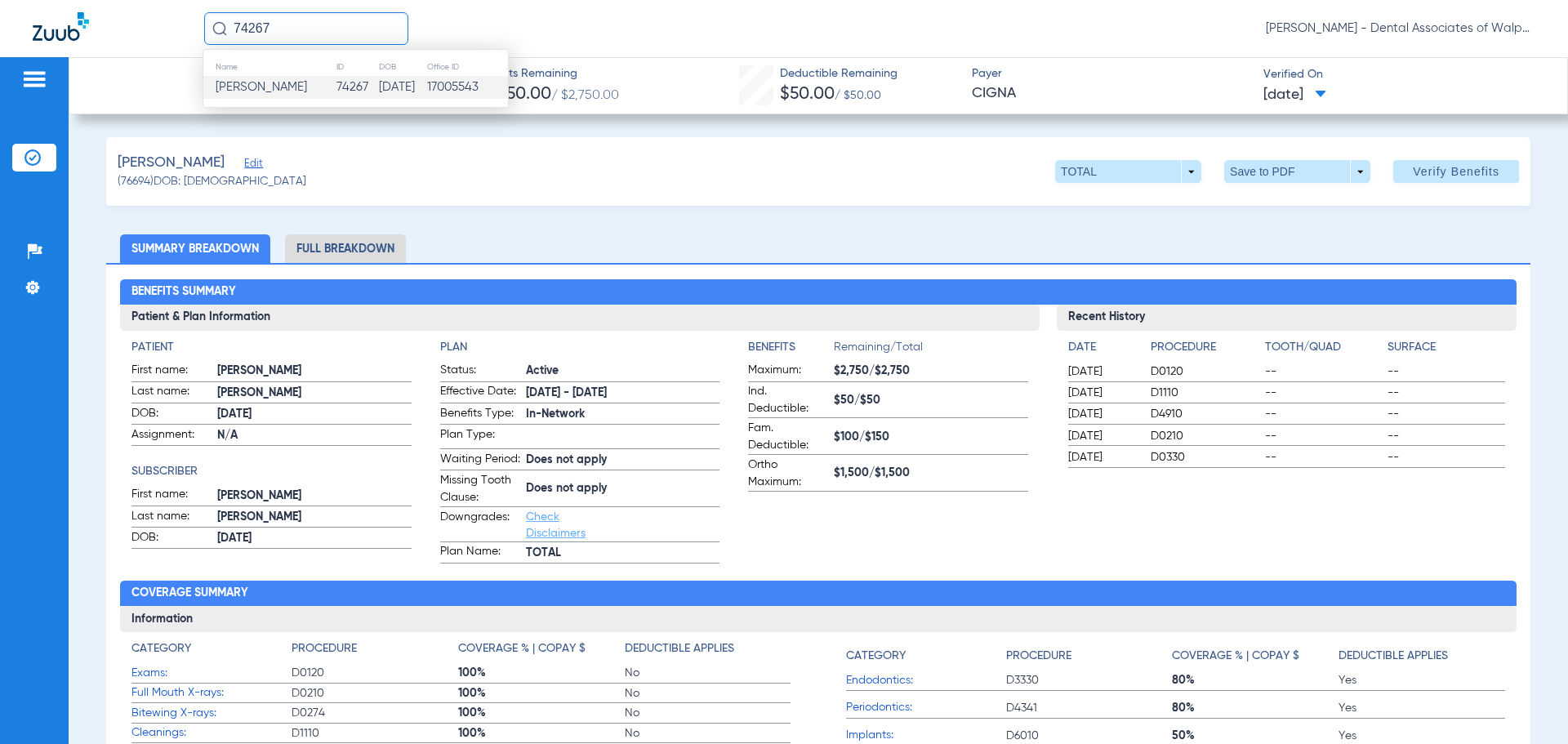
click at [256, 87] on span "[PERSON_NAME]" at bounding box center [262, 86] width 92 height 12
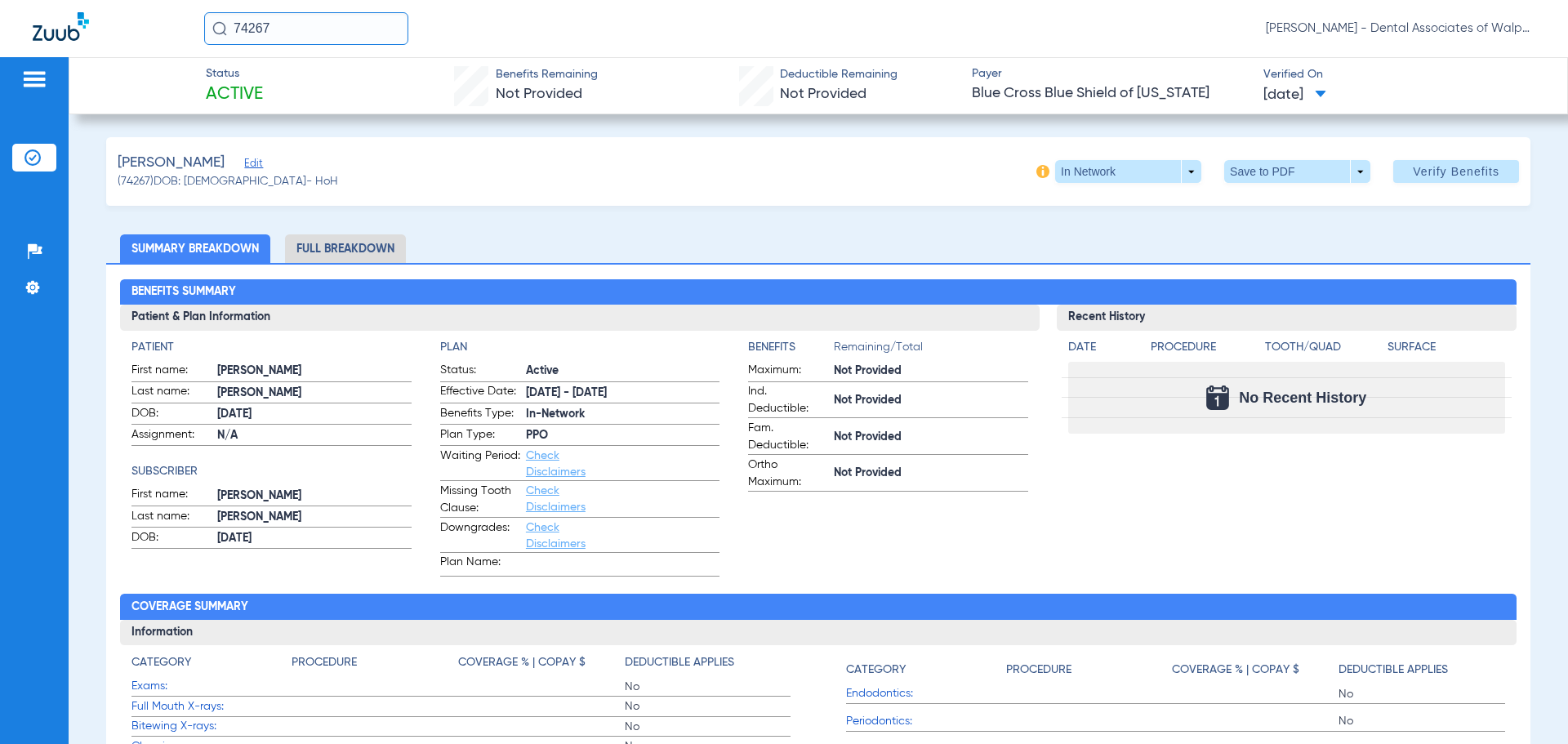
drag, startPoint x: 299, startPoint y: 32, endPoint x: 137, endPoint y: 5, distance: 164.2
click at [80, 7] on div "74267 [PERSON_NAME] - Dental Associates of Walpole" at bounding box center [784, 28] width 1568 height 57
type input "65949"
click at [261, 90] on span "[PERSON_NAME]" at bounding box center [262, 86] width 92 height 12
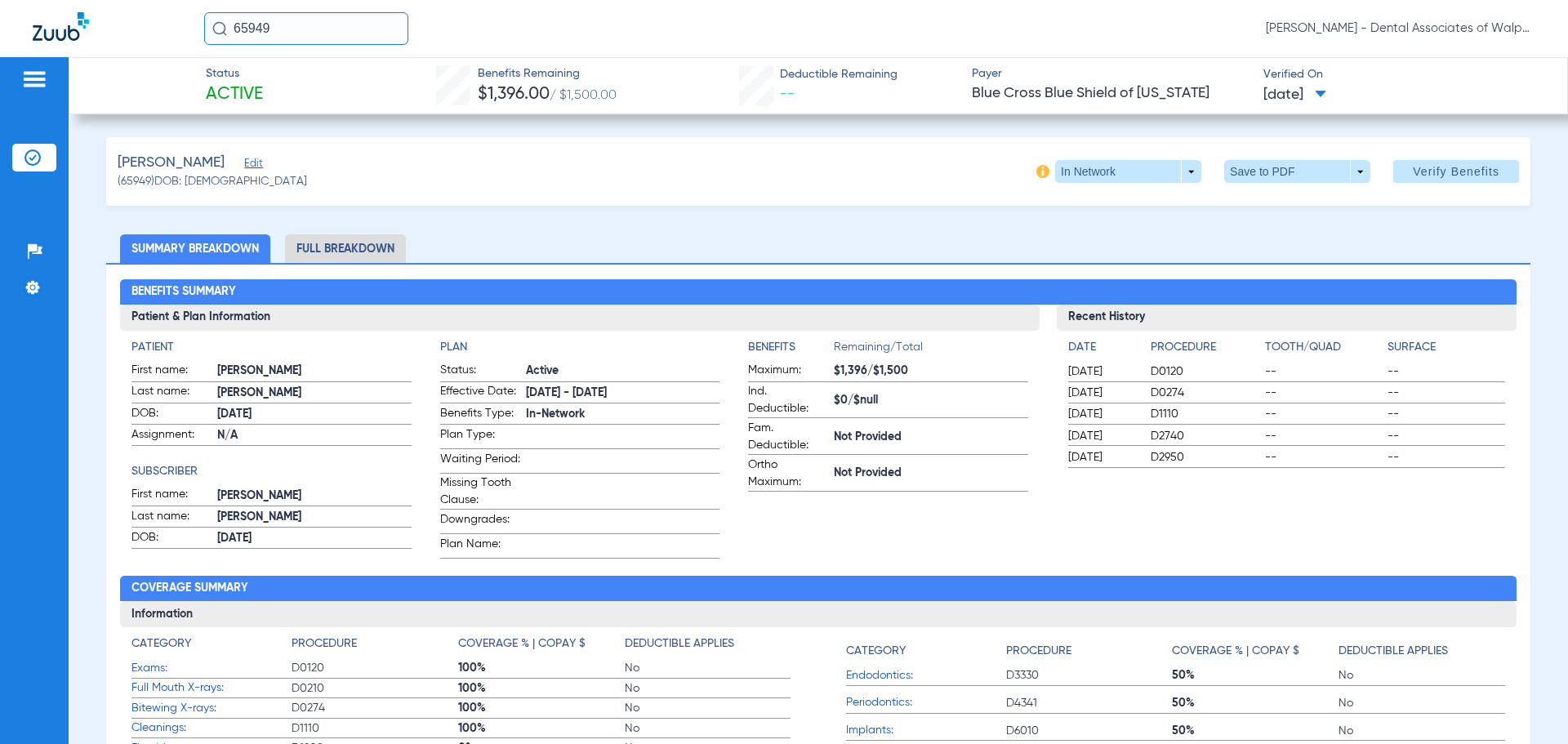
drag, startPoint x: 210, startPoint y: 16, endPoint x: 160, endPoint y: 1, distance: 52.2
click at [111, 6] on div "65949 [PERSON_NAME] - Dental Associates of Walpole" at bounding box center [784, 28] width 1568 height 57
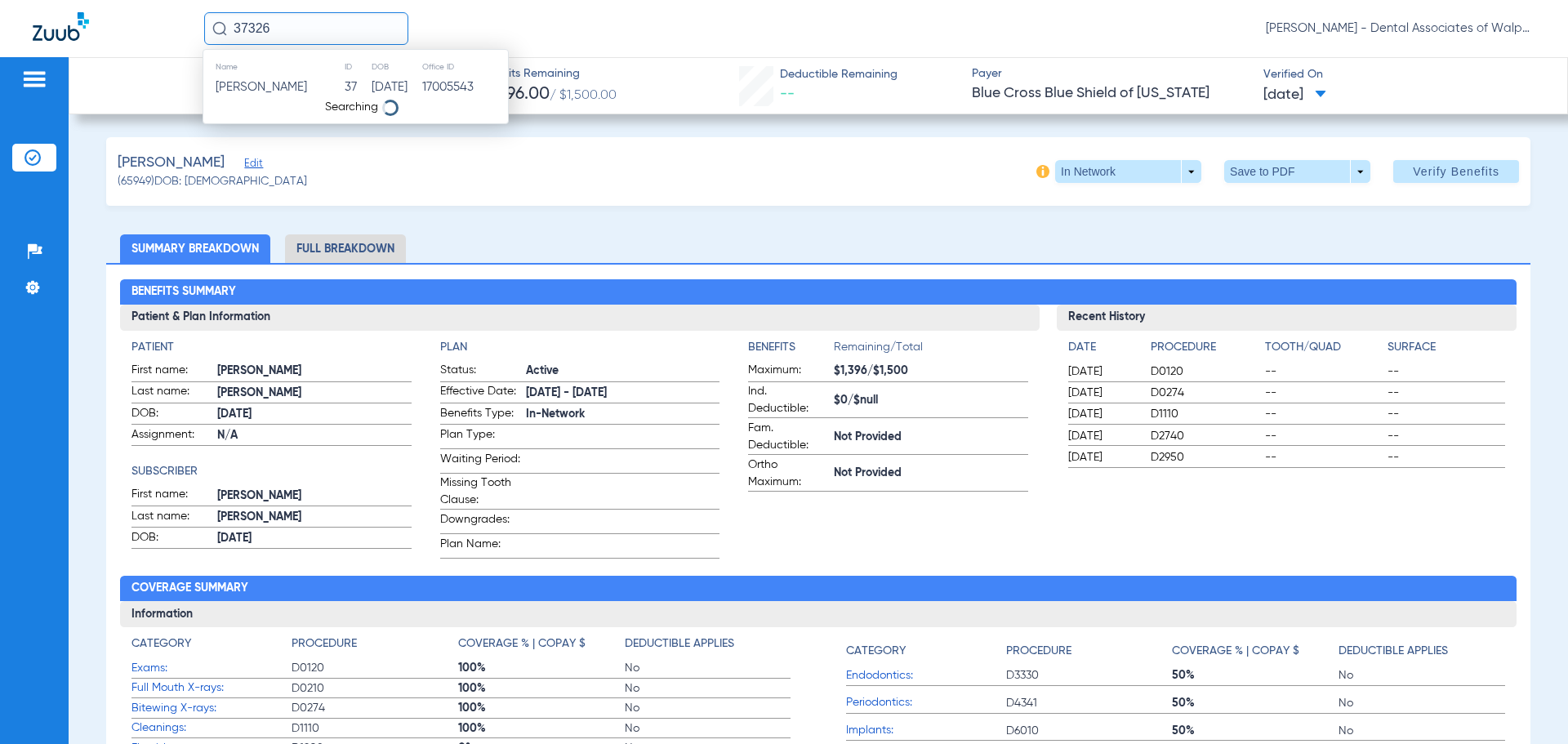
type input "37326"
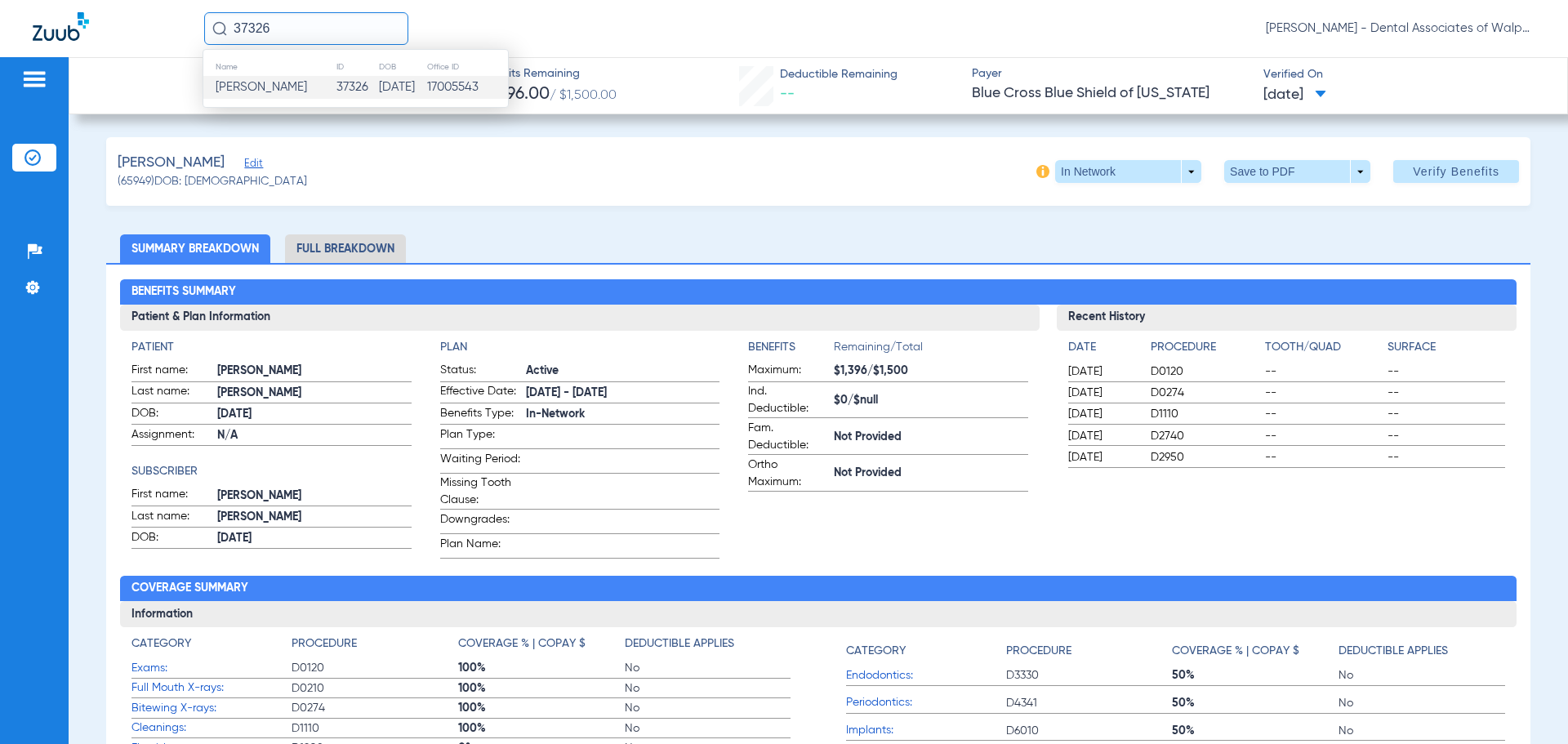
click at [266, 94] on td "[PERSON_NAME]" at bounding box center [270, 87] width 133 height 22
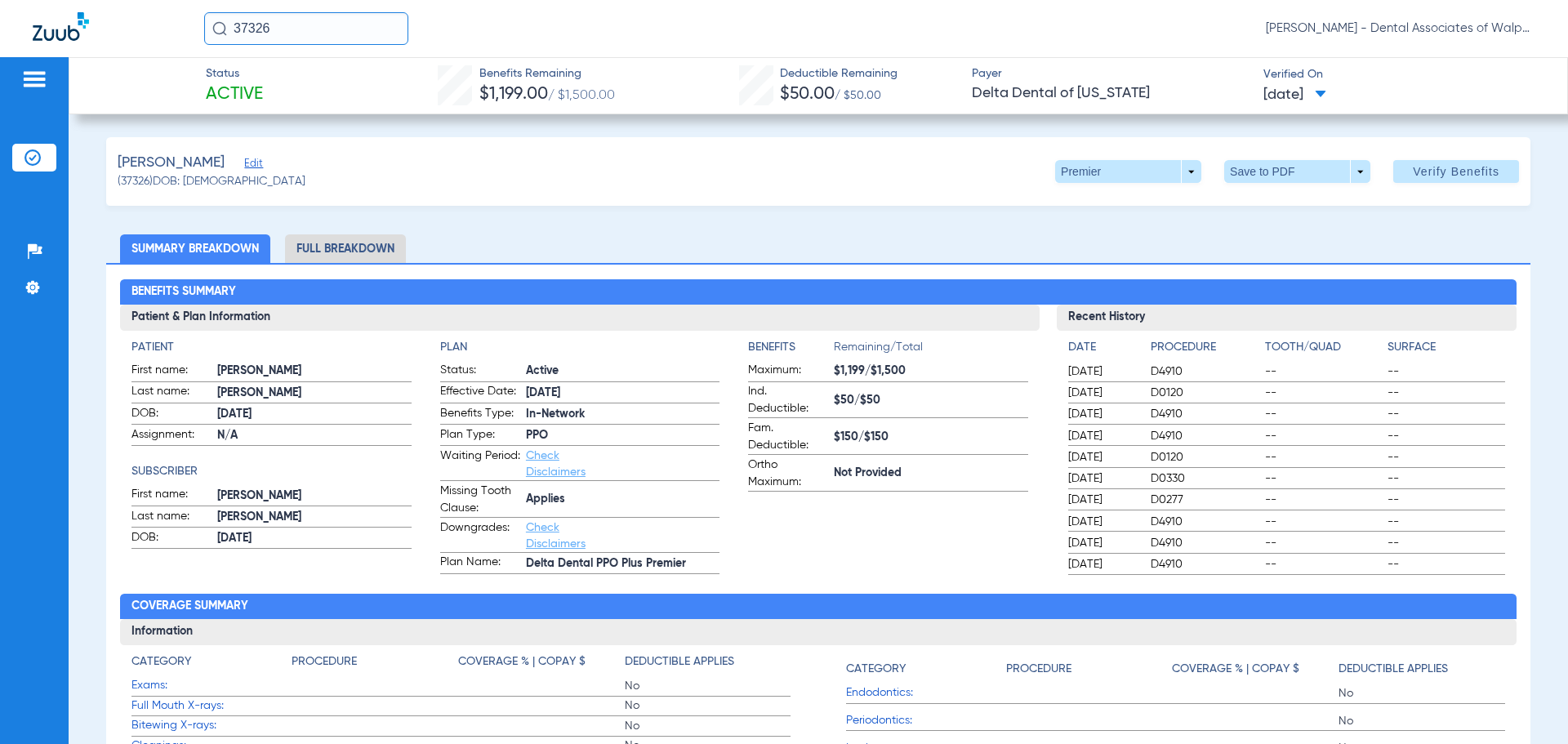
click at [160, 12] on div "37326 [PERSON_NAME] - Dental Associates of Walpole" at bounding box center [784, 28] width 1568 height 57
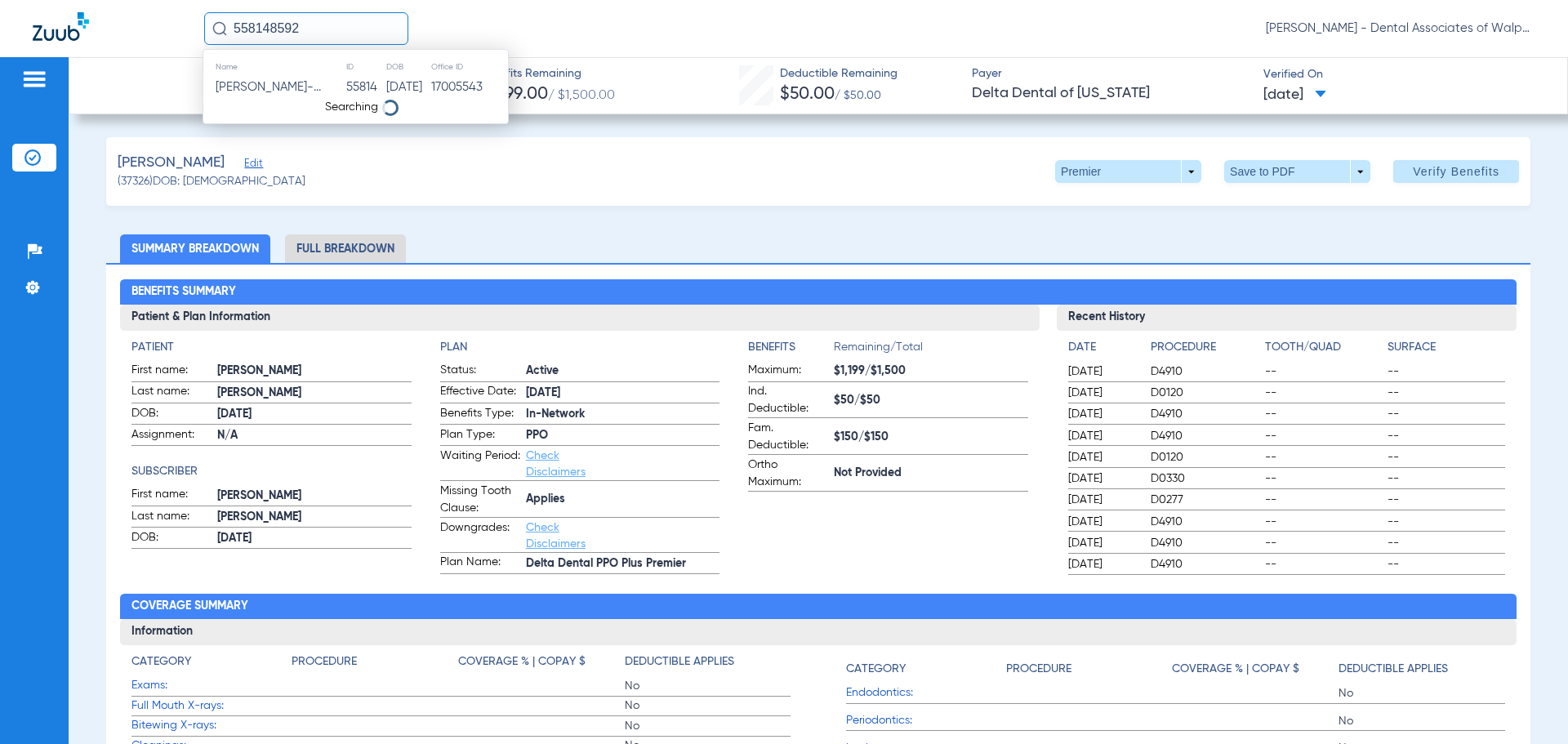
type input "558148592"
click at [288, 82] on span "[PERSON_NAME]" at bounding box center [262, 86] width 92 height 12
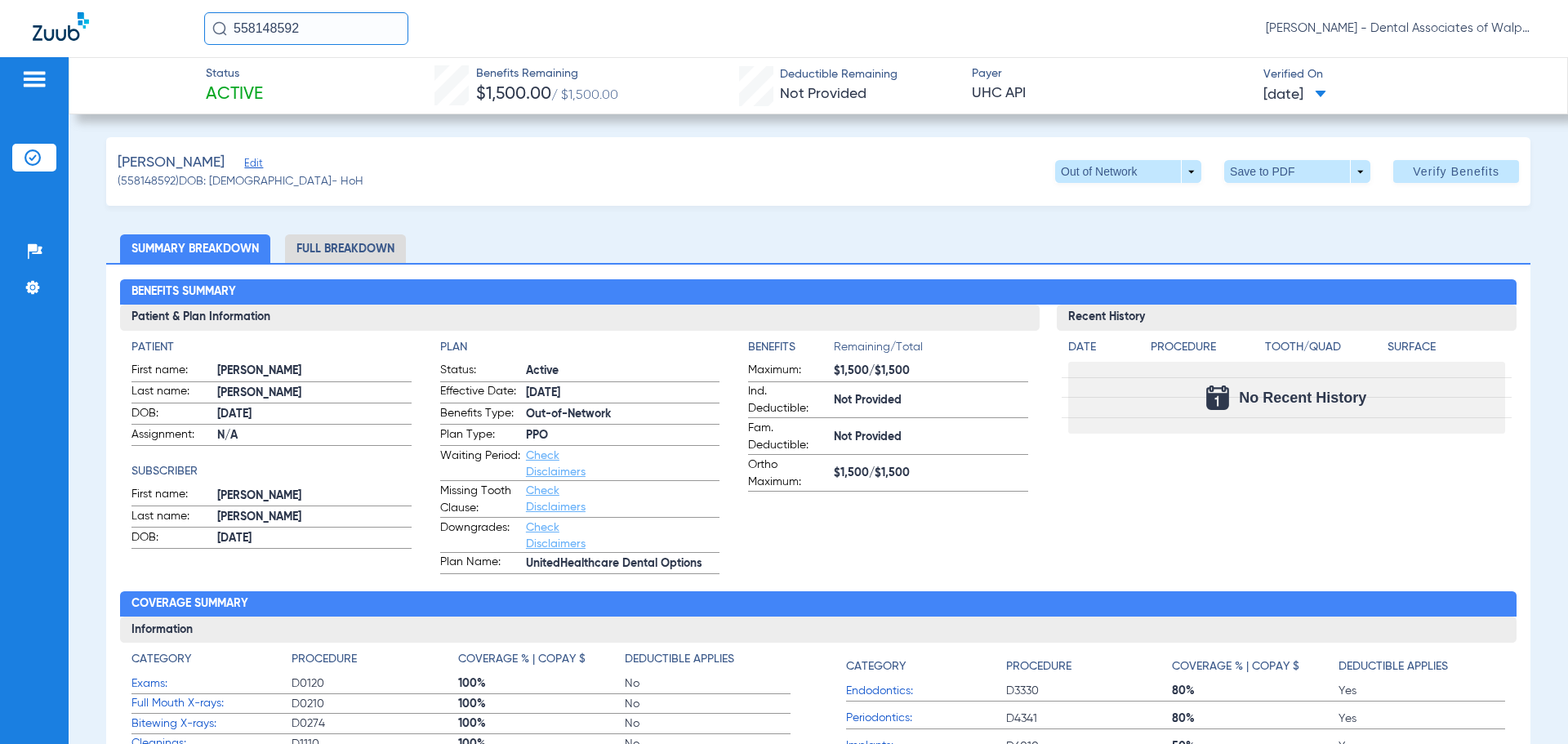
drag, startPoint x: 333, startPoint y: 31, endPoint x: 105, endPoint y: -25, distance: 234.8
click at [105, 0] on html "558148592 [PERSON_NAME] - Dental Associates of Walpole Patients Insurance Verif…" at bounding box center [784, 372] width 1568 height 744
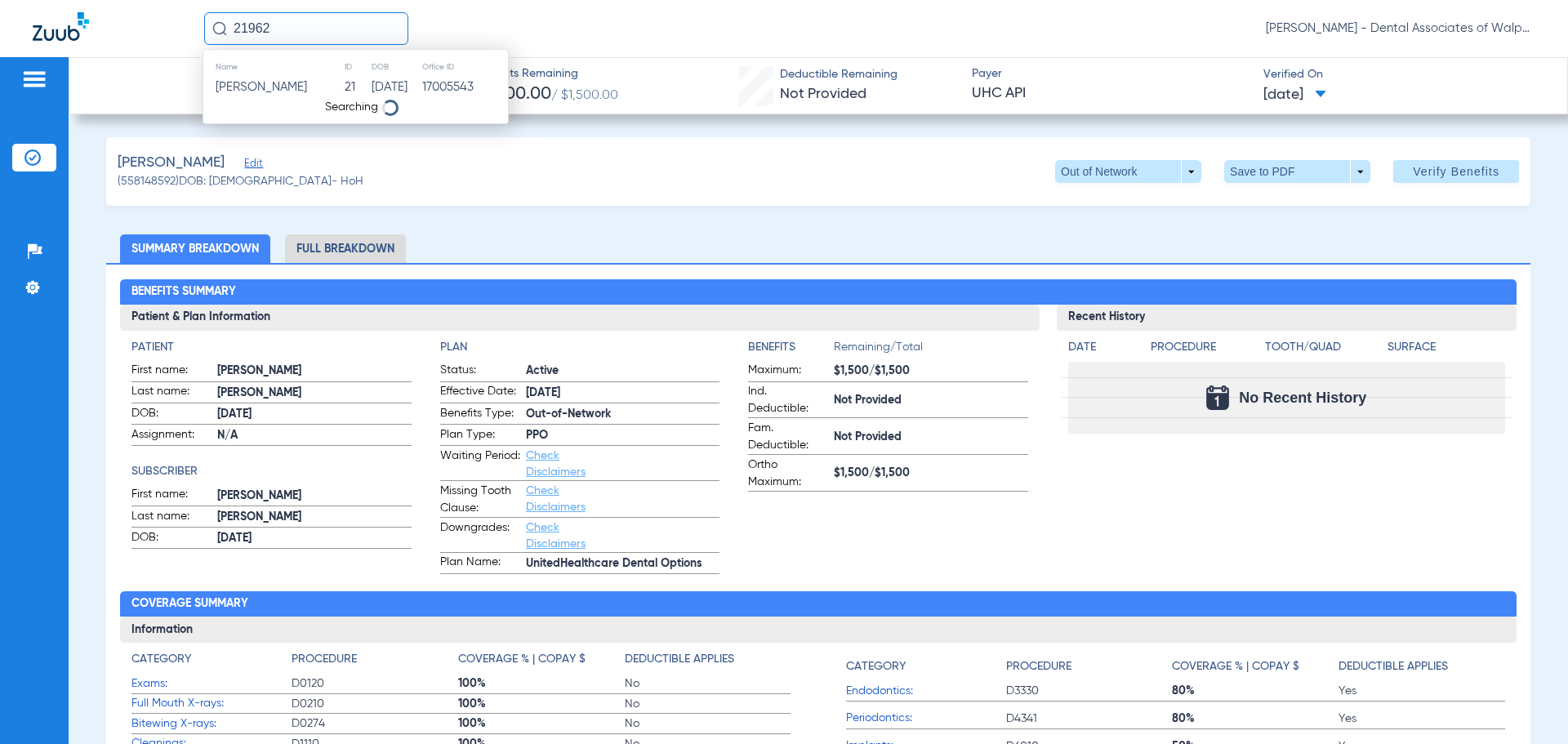
type input "21962"
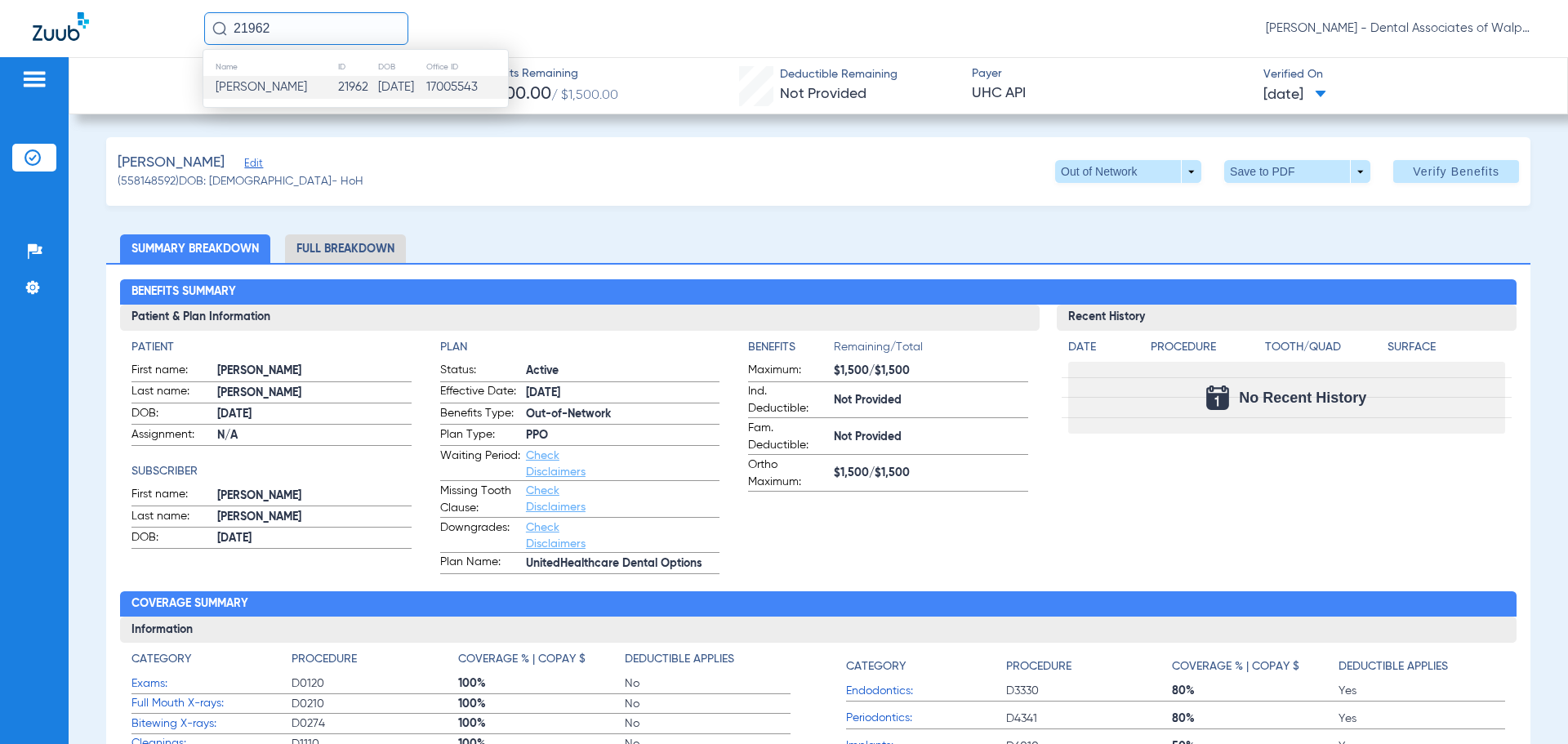
click at [239, 90] on span "[PERSON_NAME]" at bounding box center [262, 86] width 92 height 12
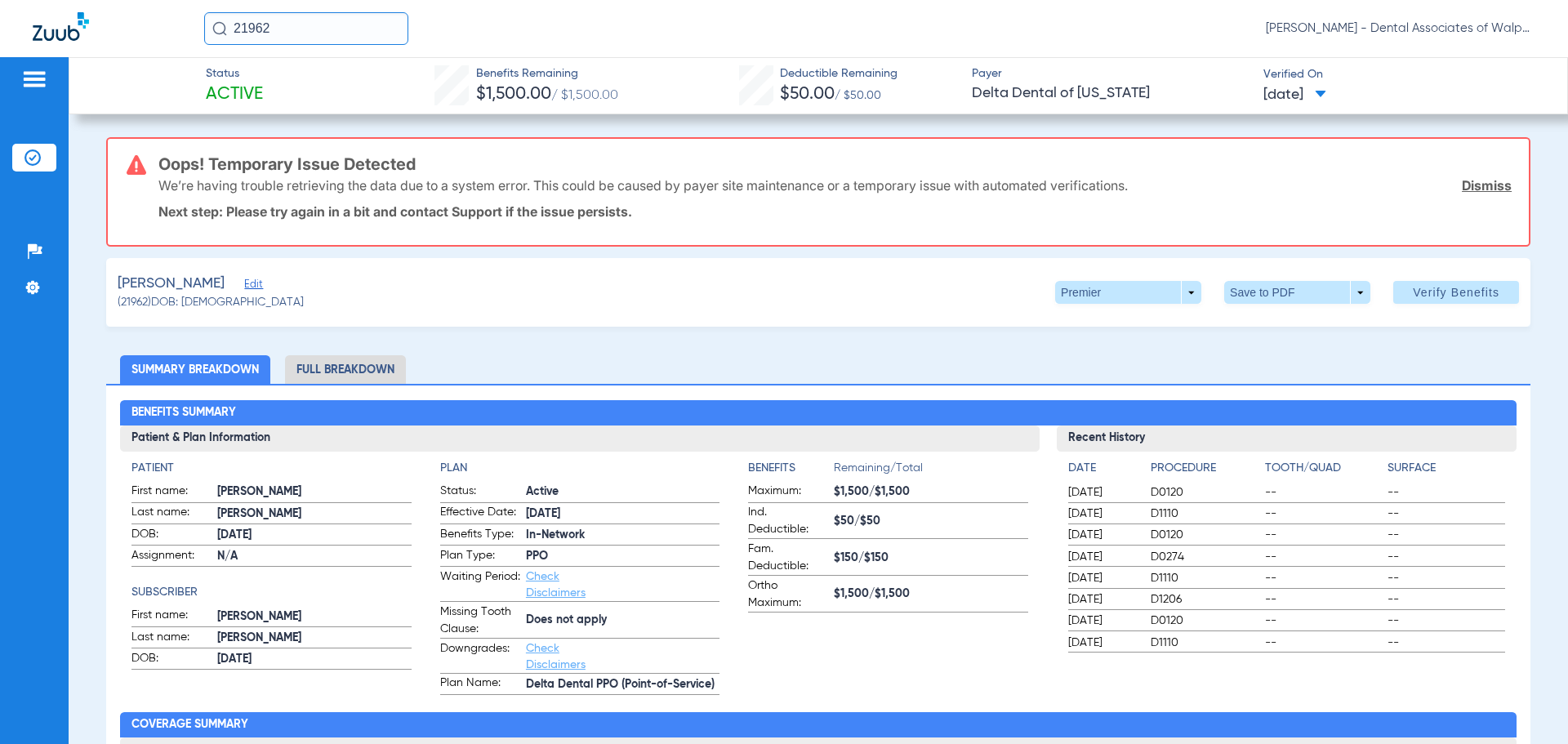
drag, startPoint x: 142, startPoint y: 1, endPoint x: 131, endPoint y: -2, distance: 11.4
click at [131, 0] on html "21962 [PERSON_NAME] - Dental Associates of Walpole Patients Insurance Verificat…" at bounding box center [784, 372] width 1568 height 744
type input "558142070"
click at [292, 87] on span "[PERSON_NAME]" at bounding box center [262, 86] width 92 height 12
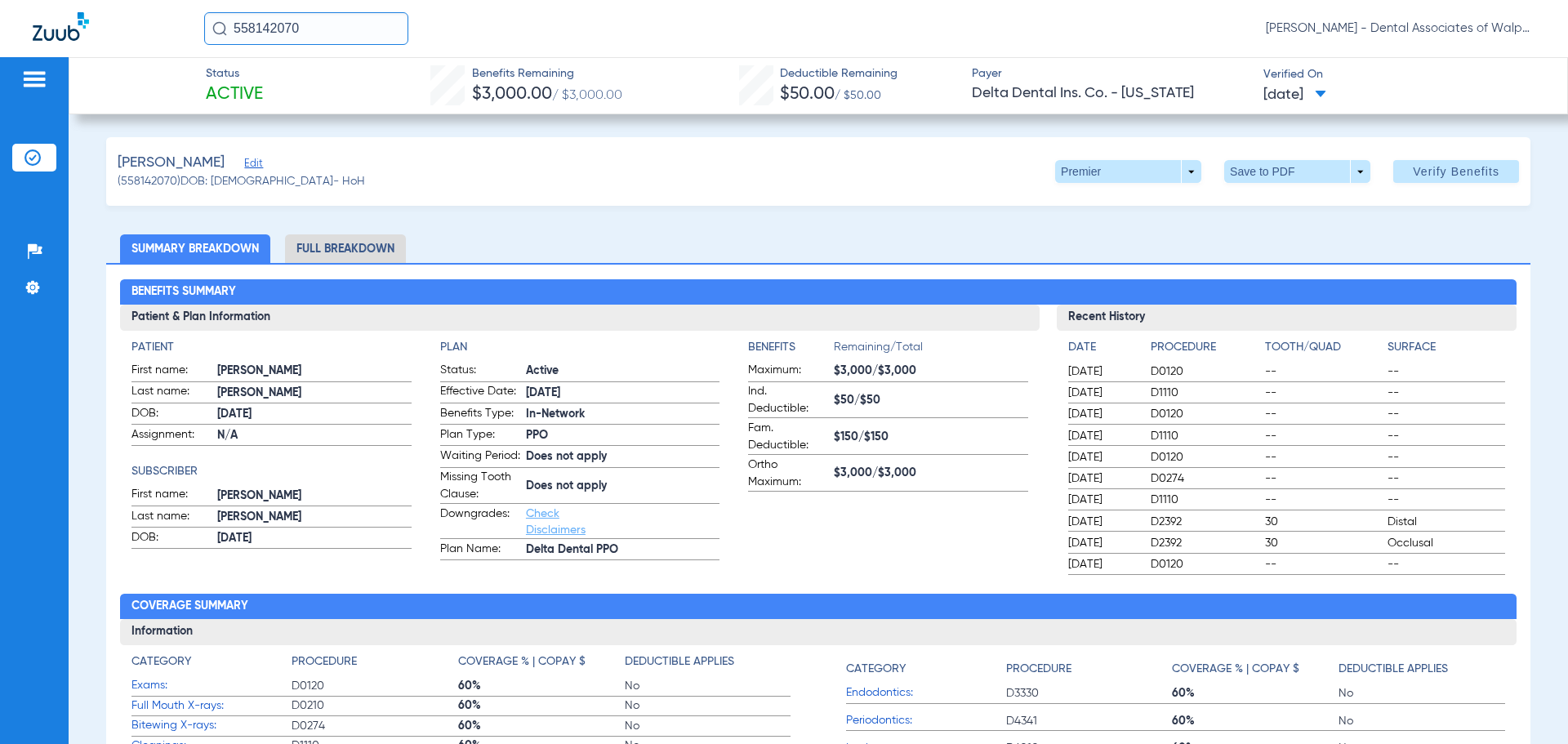
drag, startPoint x: 183, startPoint y: 9, endPoint x: 150, endPoint y: 3, distance: 33.5
click at [150, 3] on div "558142070 [PERSON_NAME] - Dental Associates of Walpole" at bounding box center [784, 28] width 1568 height 57
type input "85560"
click at [274, 89] on span "[PERSON_NAME]" at bounding box center [262, 86] width 92 height 12
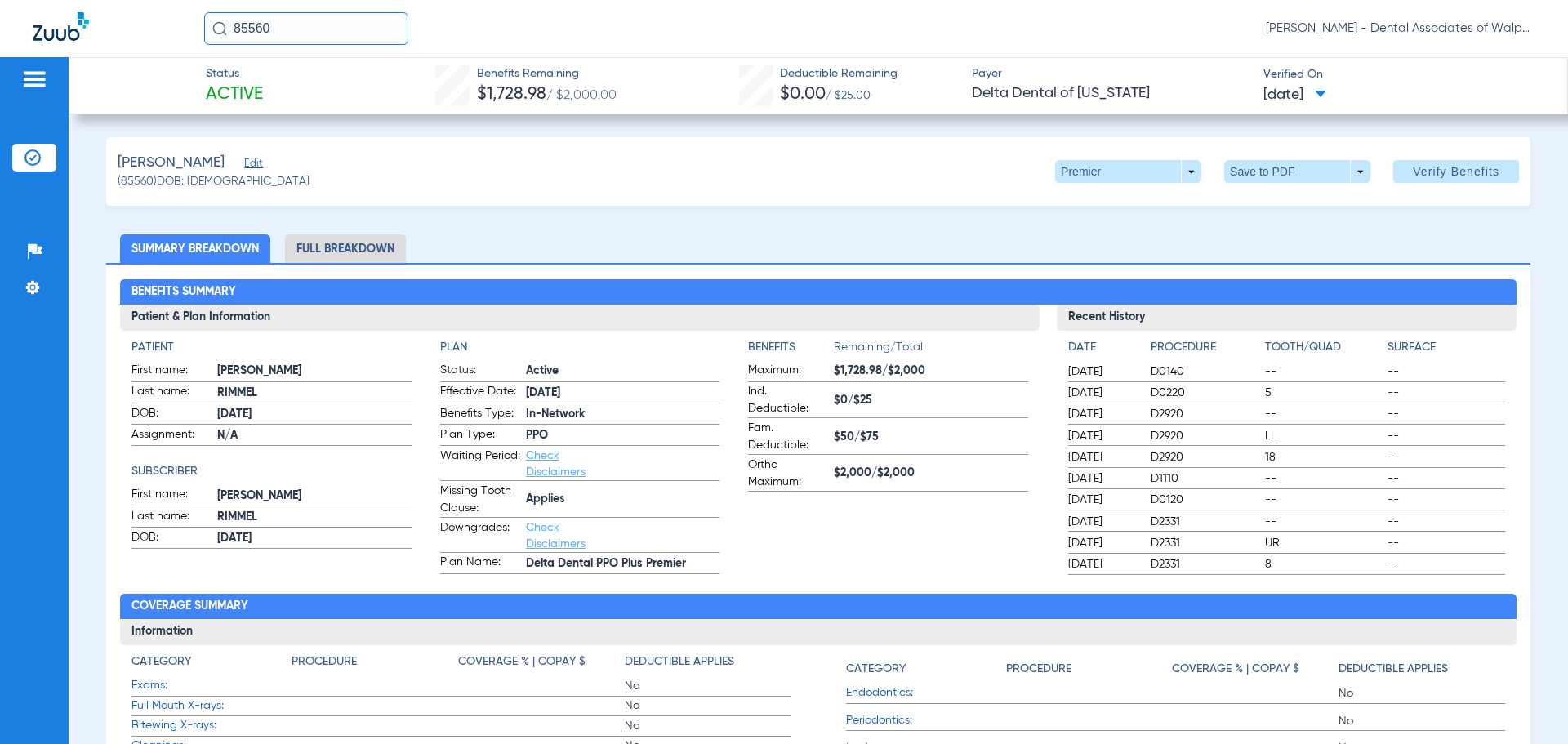
drag, startPoint x: 281, startPoint y: 30, endPoint x: 134, endPoint y: 16, distance: 147.7
click at [134, 16] on div "85560 [PERSON_NAME] - Dental Associates of Walpole" at bounding box center [784, 28] width 1568 height 57
click at [325, 36] on input "text" at bounding box center [306, 28] width 204 height 33
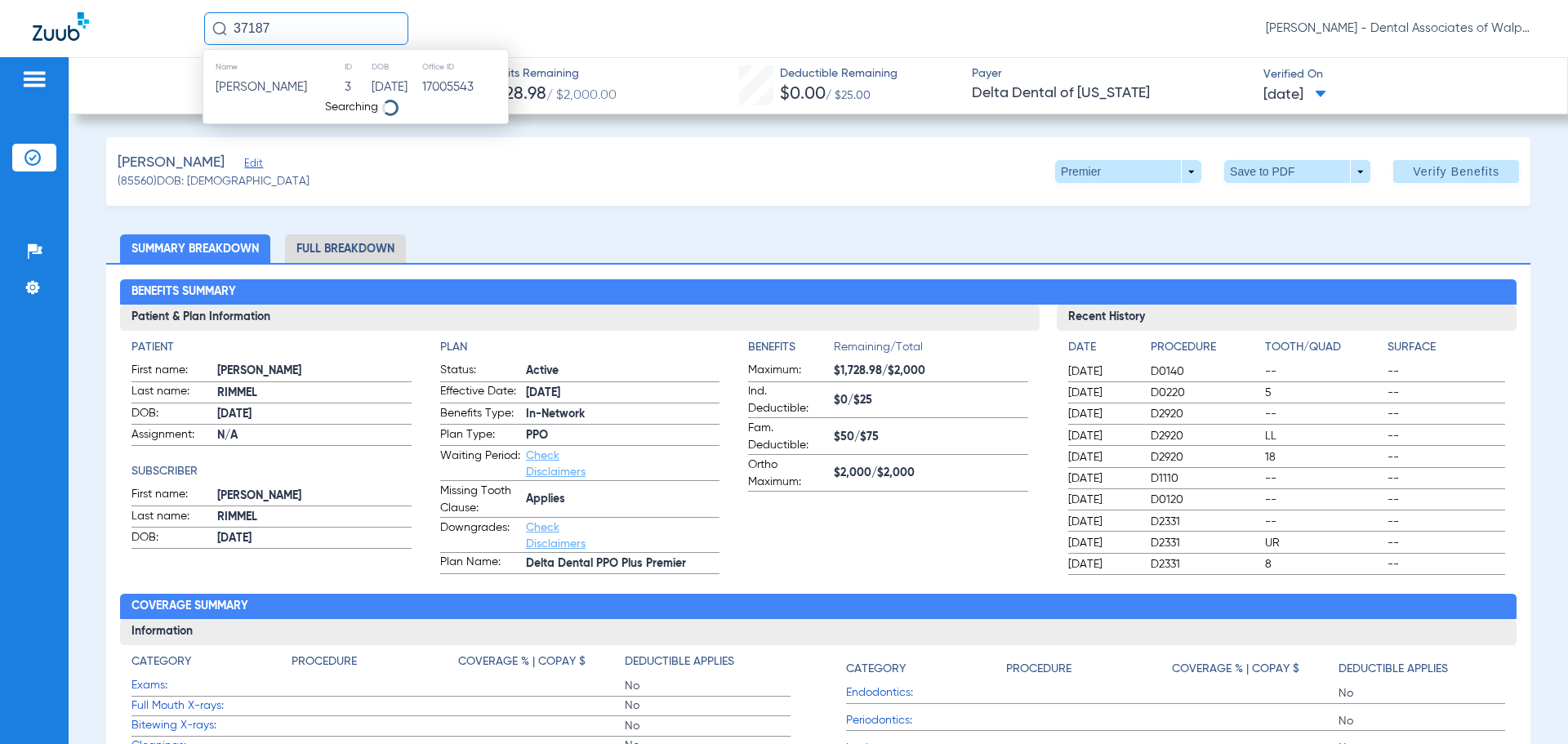
type input "37187"
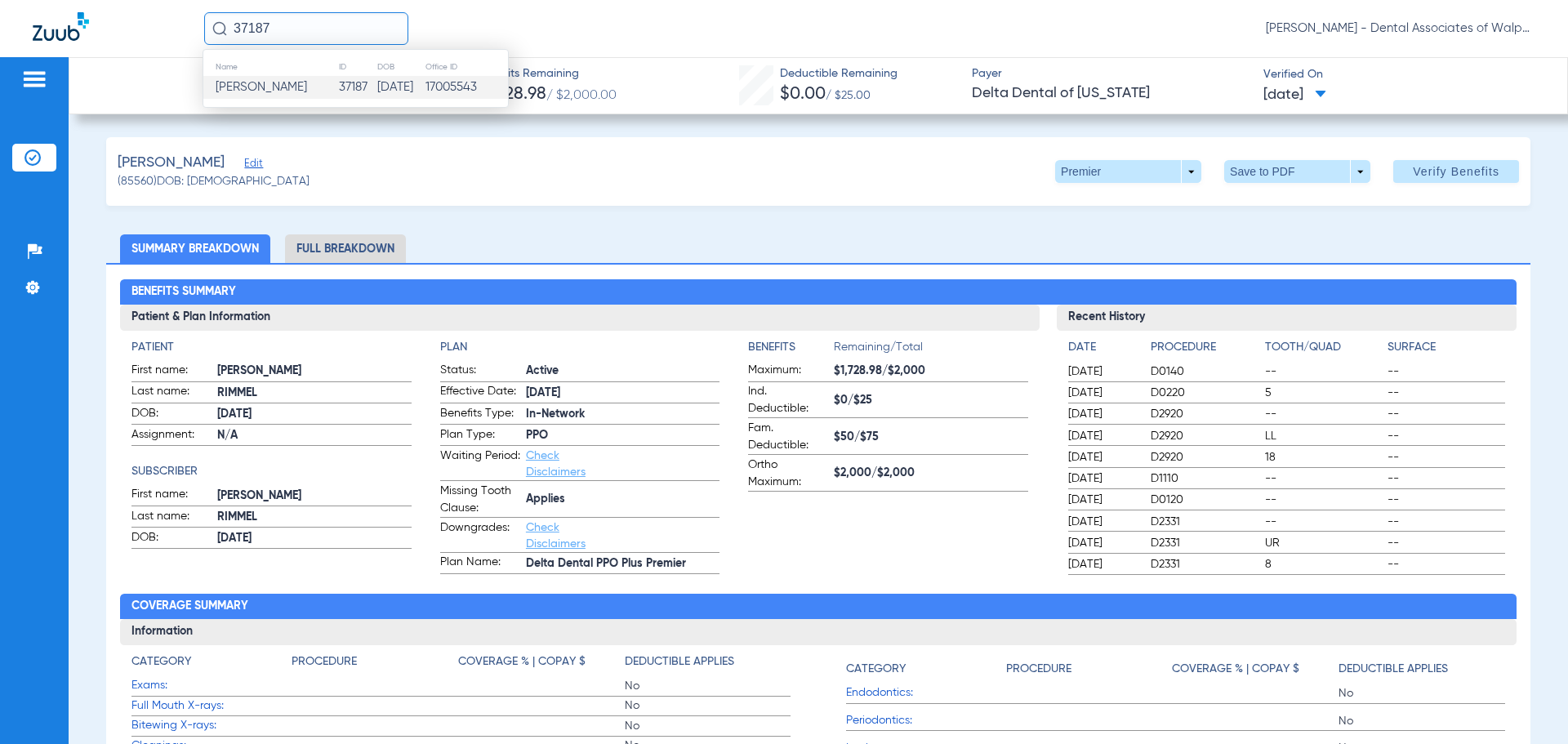
click at [281, 87] on span "[PERSON_NAME]" at bounding box center [262, 86] width 92 height 12
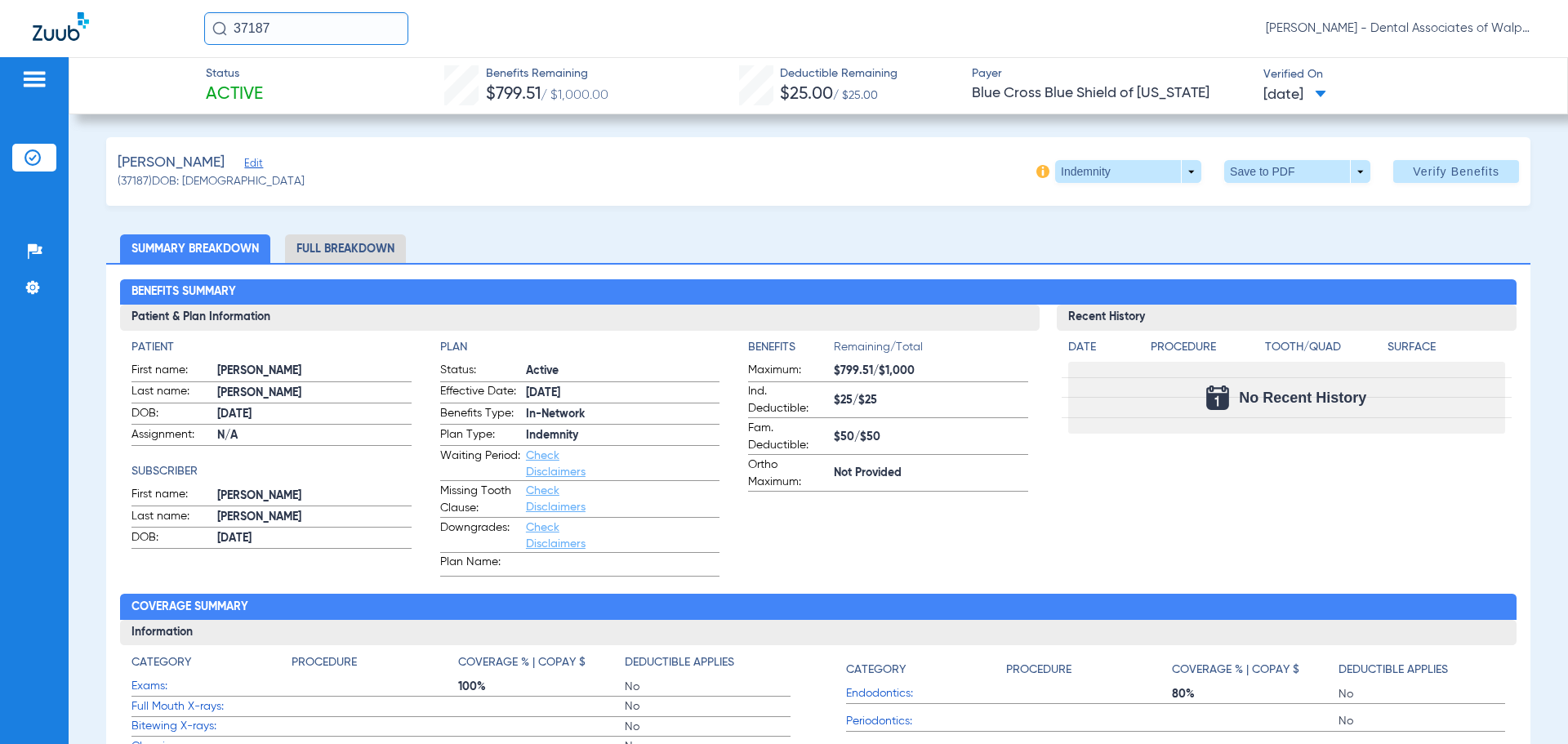
drag, startPoint x: 268, startPoint y: 20, endPoint x: 151, endPoint y: -8, distance: 120.3
click at [151, 0] on html "37187 [PERSON_NAME] - Dental Associates of Walpole Patients Insurance Verificat…" at bounding box center [784, 372] width 1568 height 744
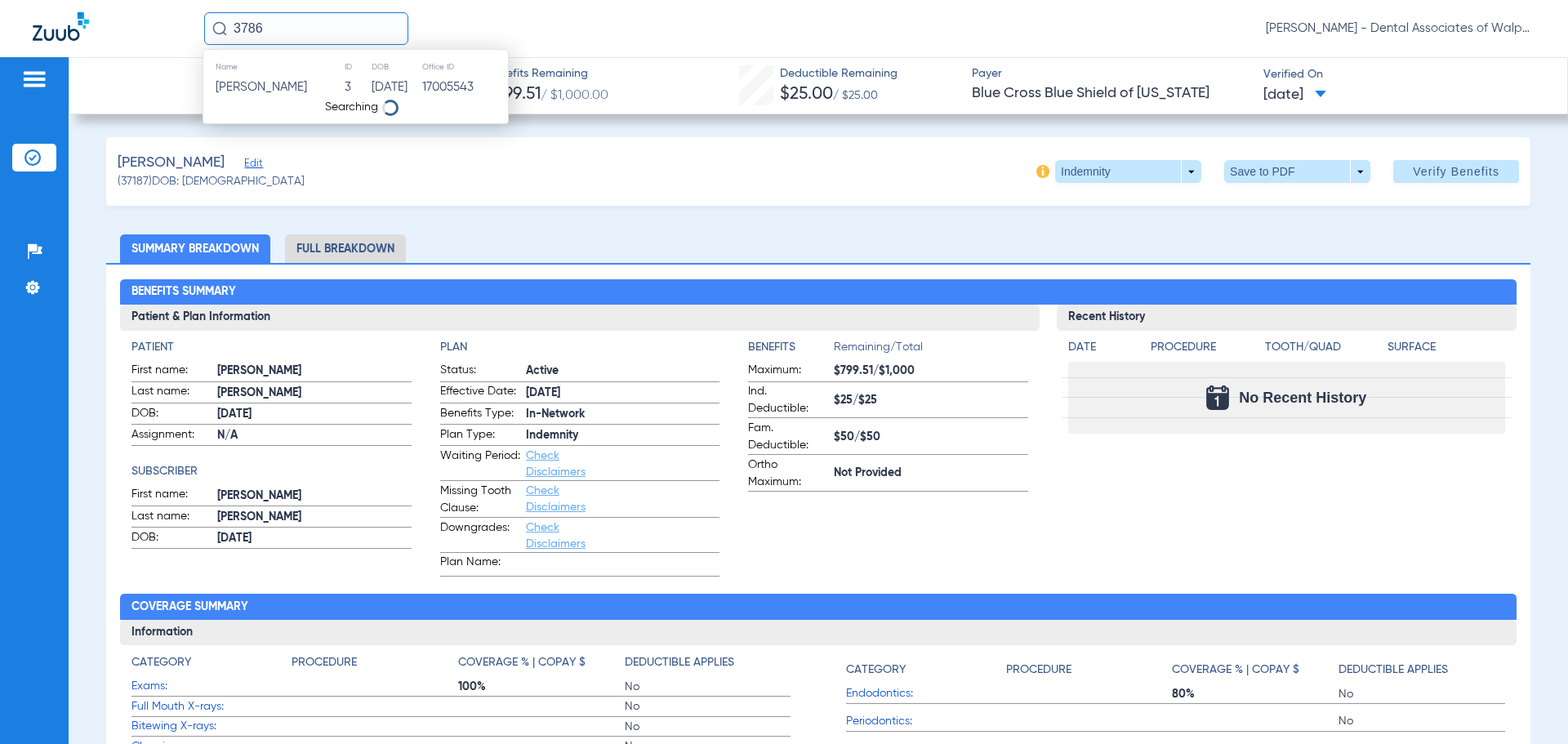
type input "3786"
click at [275, 86] on span "[PERSON_NAME]" at bounding box center [262, 86] width 92 height 12
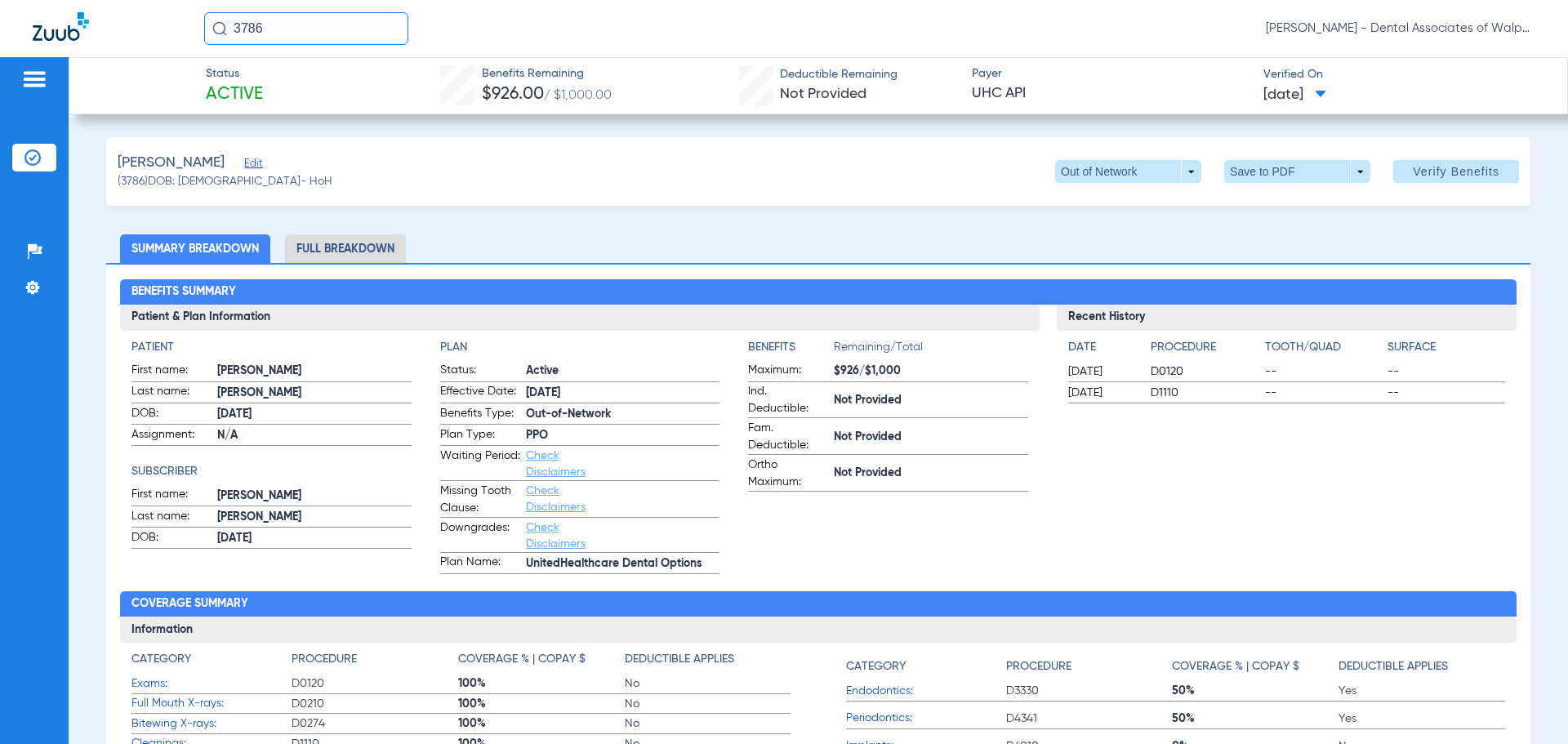
drag, startPoint x: 199, startPoint y: 30, endPoint x: 191, endPoint y: 31, distance: 8.1
click at [191, 31] on div "3786 [PERSON_NAME] - Dental Associates of Walpole" at bounding box center [784, 28] width 1568 height 57
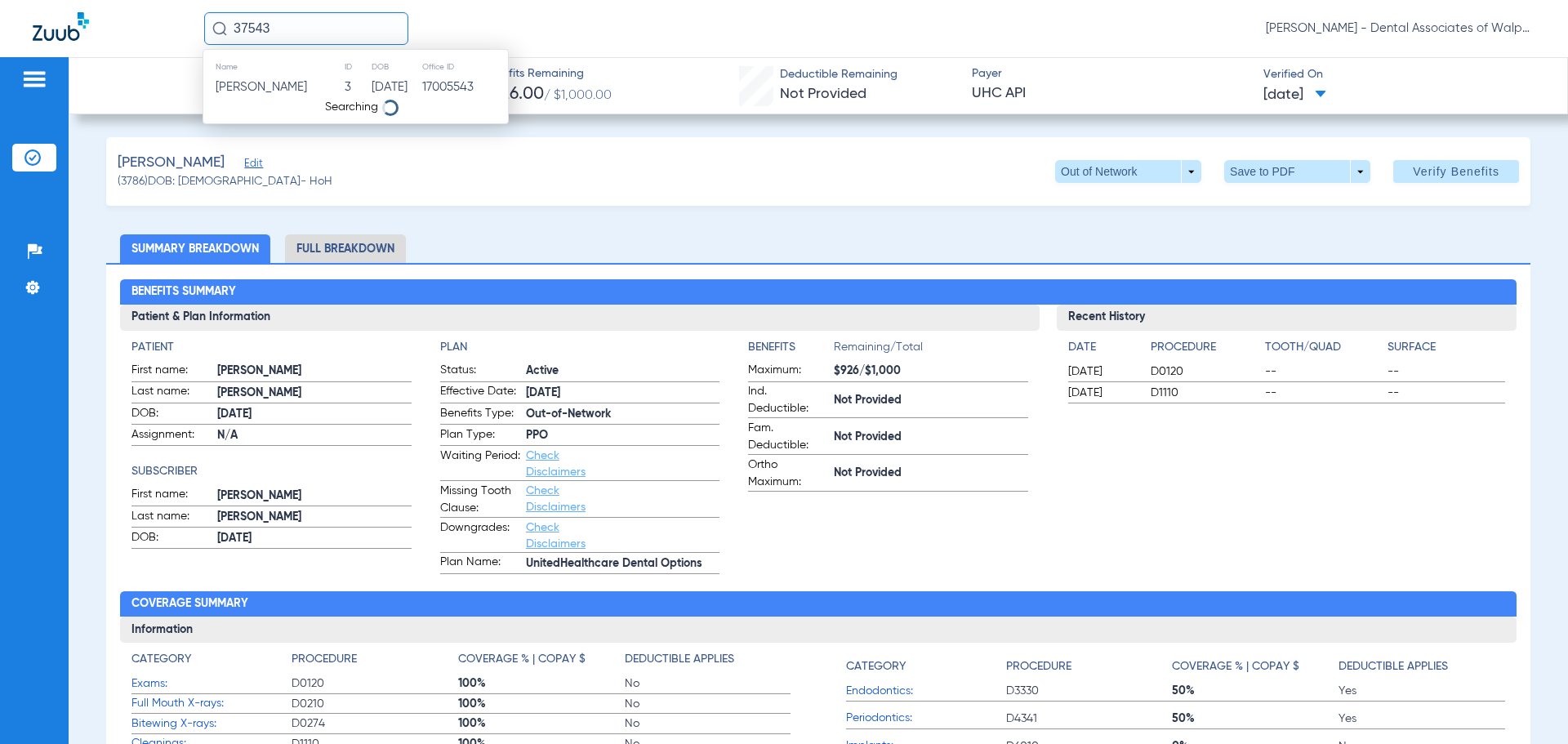
type input "37543"
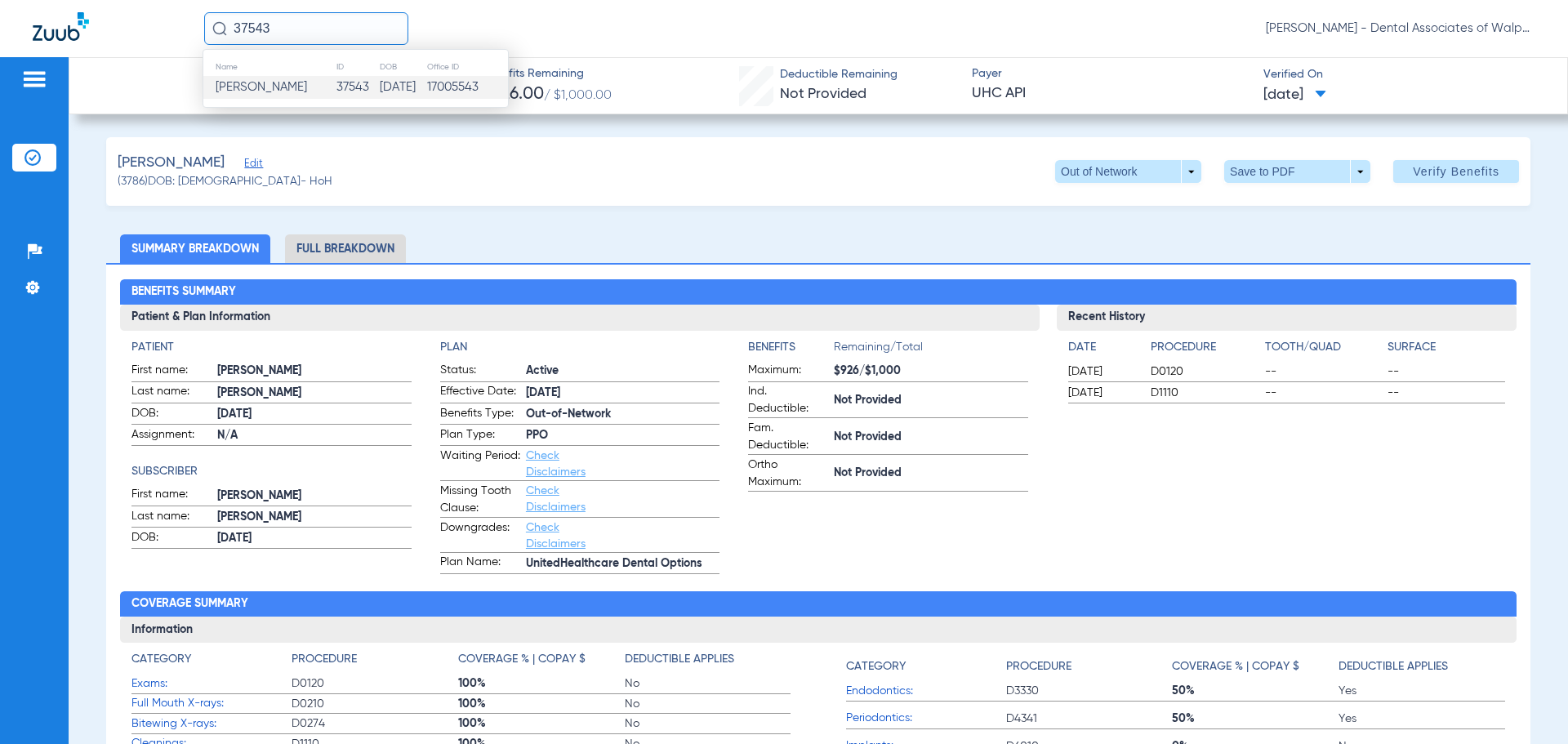
click at [235, 87] on span "[PERSON_NAME]" at bounding box center [262, 86] width 92 height 12
